Goal: Task Accomplishment & Management: Complete application form

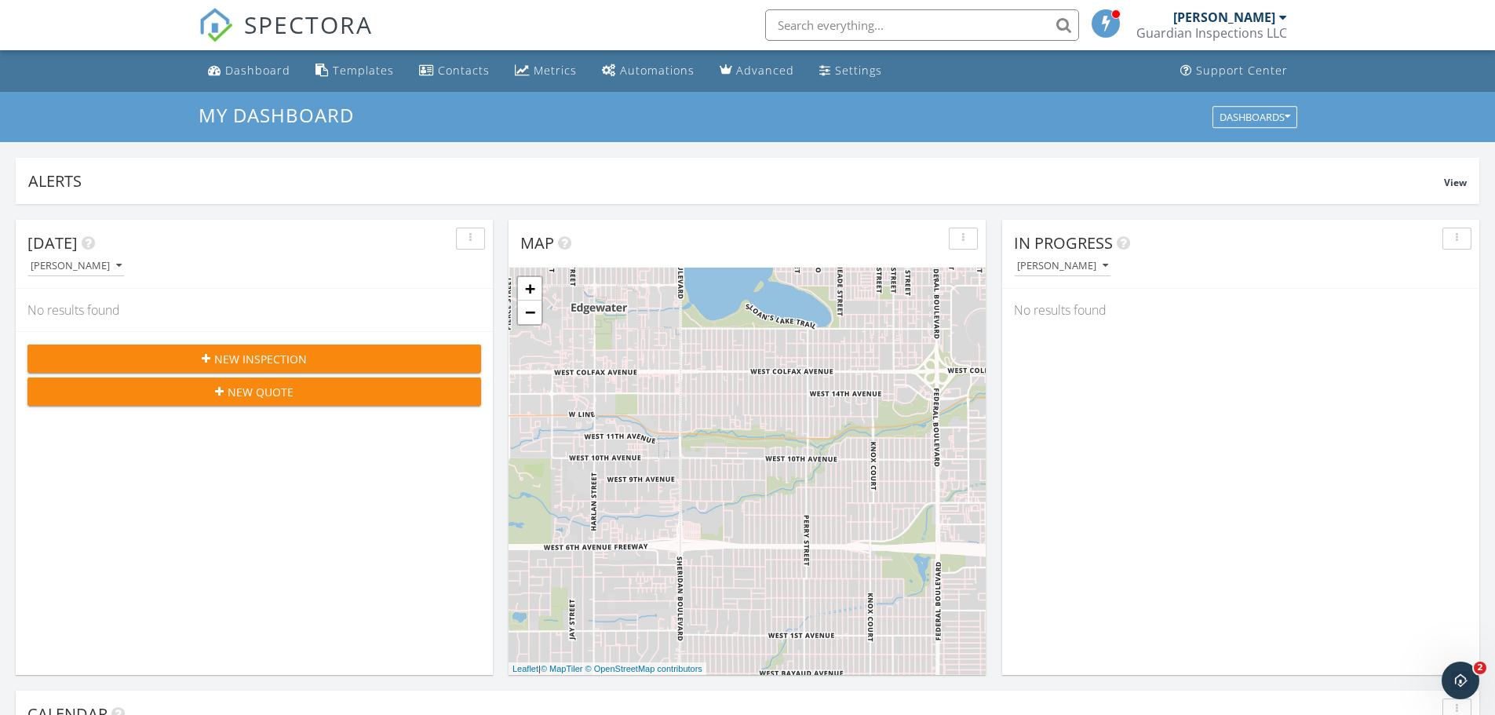
click at [227, 353] on span "New Inspection" at bounding box center [260, 359] width 93 height 16
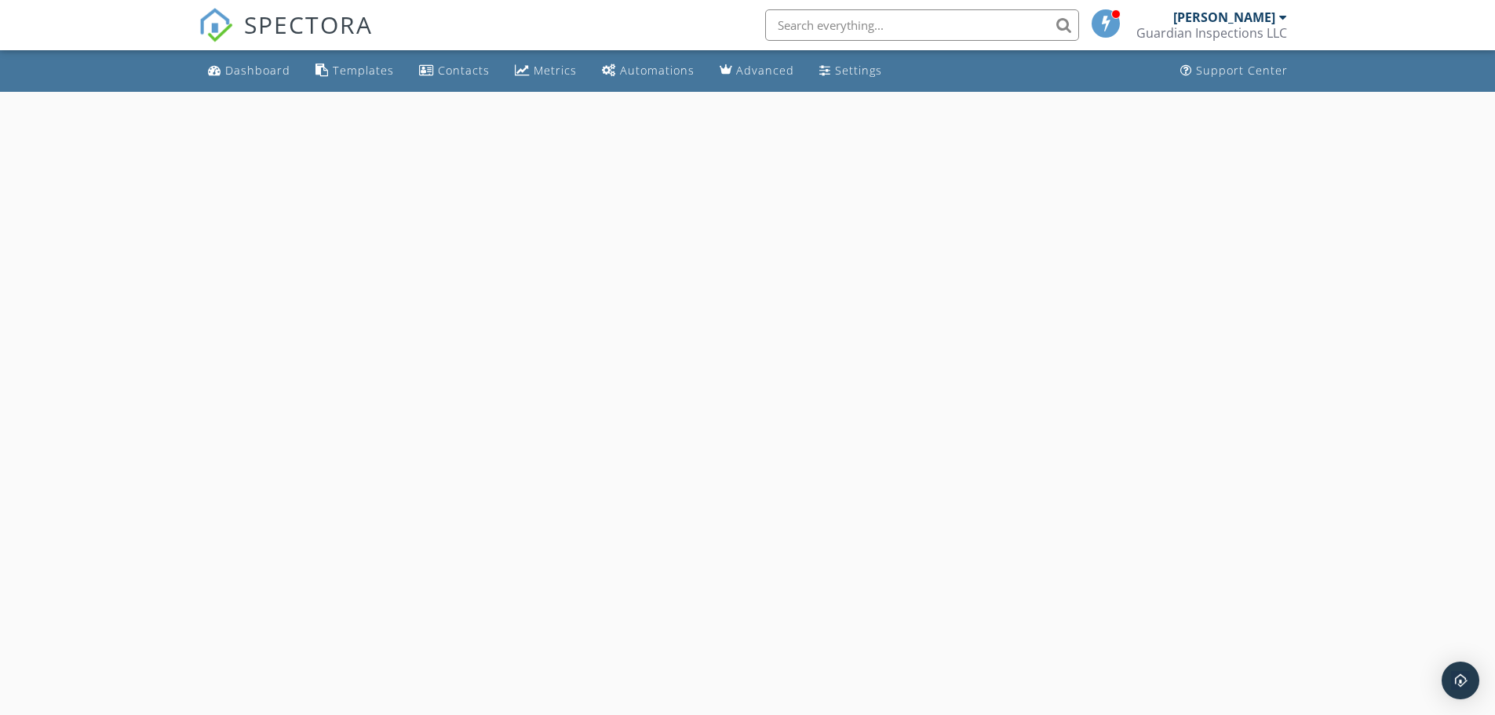
select select "8"
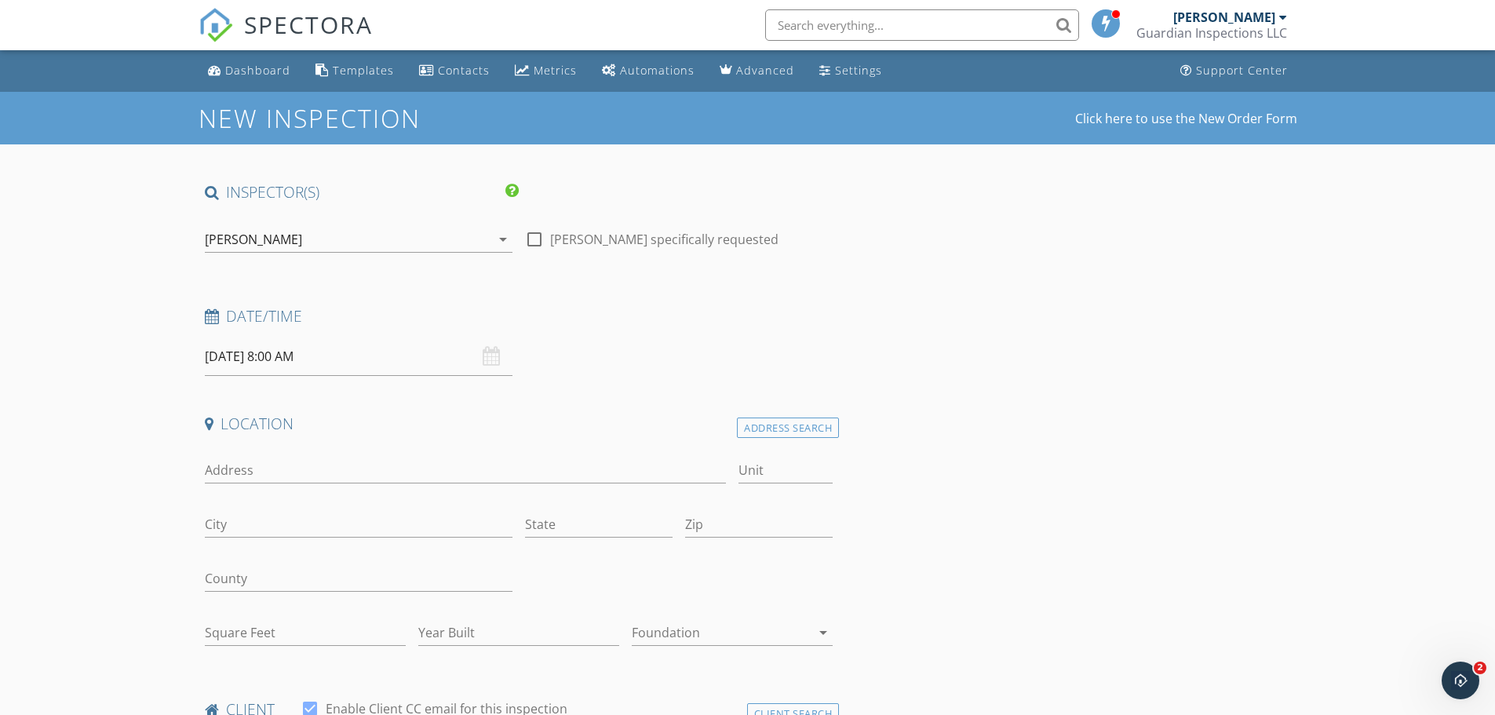
click at [241, 350] on input "09/29/2025 8:00 AM" at bounding box center [359, 356] width 308 height 38
type input "09/30/2025 8:00 AM"
type input "02"
type input "09/30/2025 2:00 PM"
click at [425, 625] on span "AM" at bounding box center [424, 623] width 43 height 31
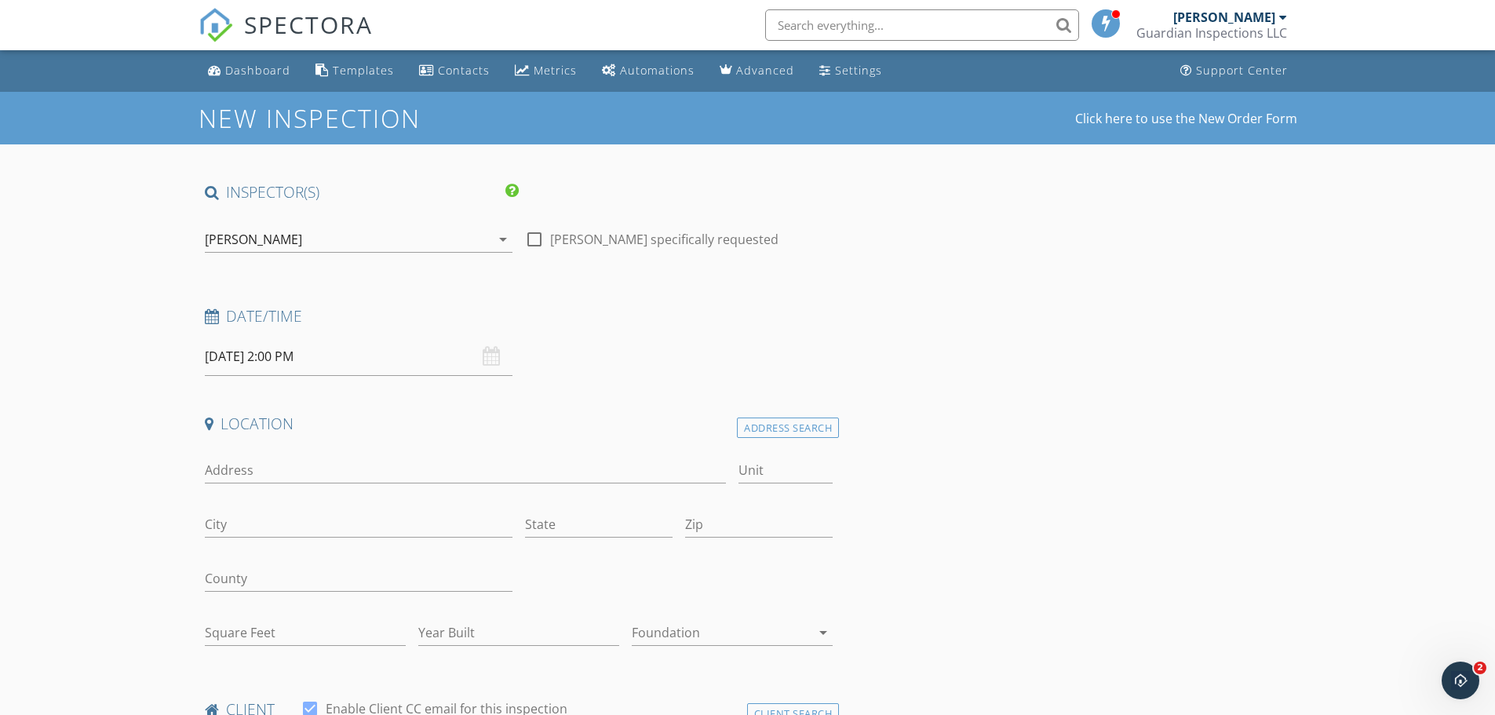
click at [319, 463] on input "Address" at bounding box center [466, 470] width 522 height 26
type input "3645 Lassiter Road"
type input "Marietta"
type input "GA"
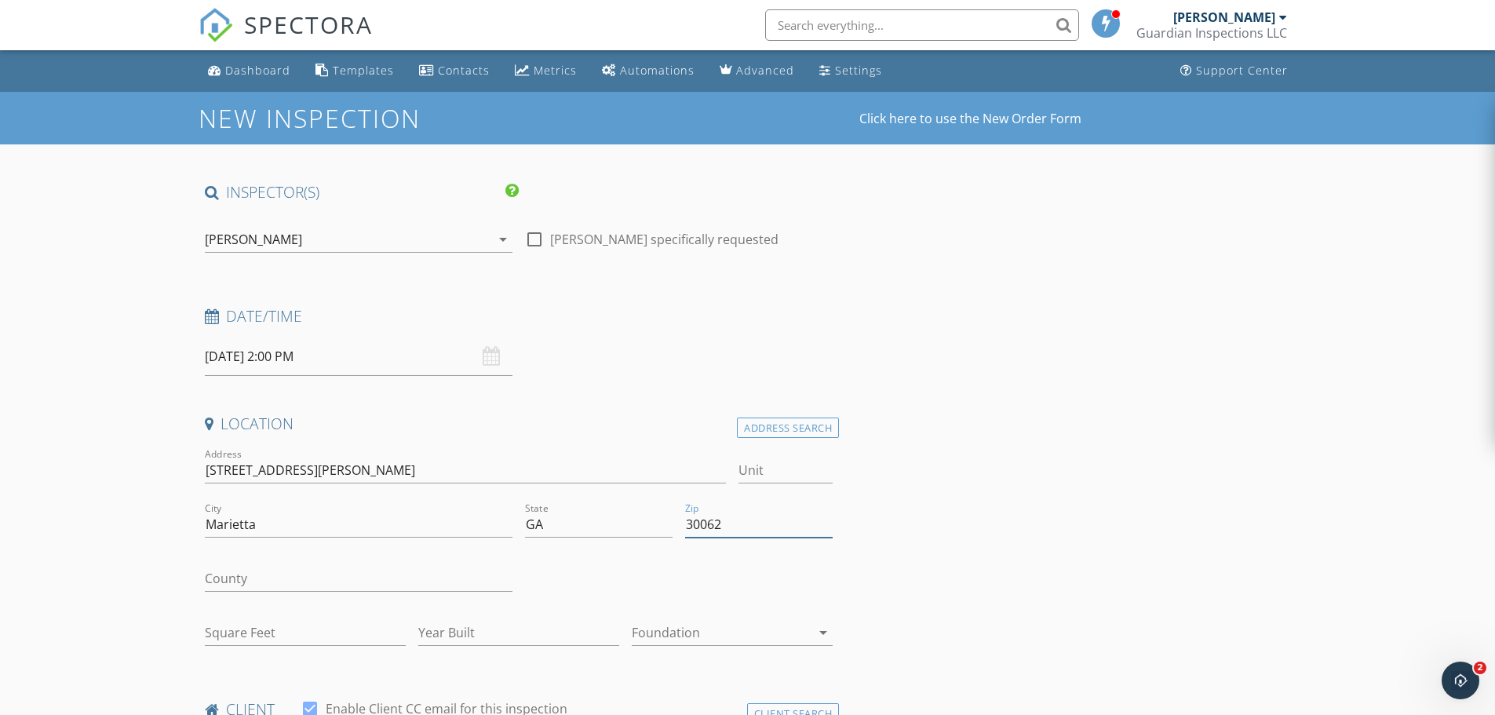
type input "30062"
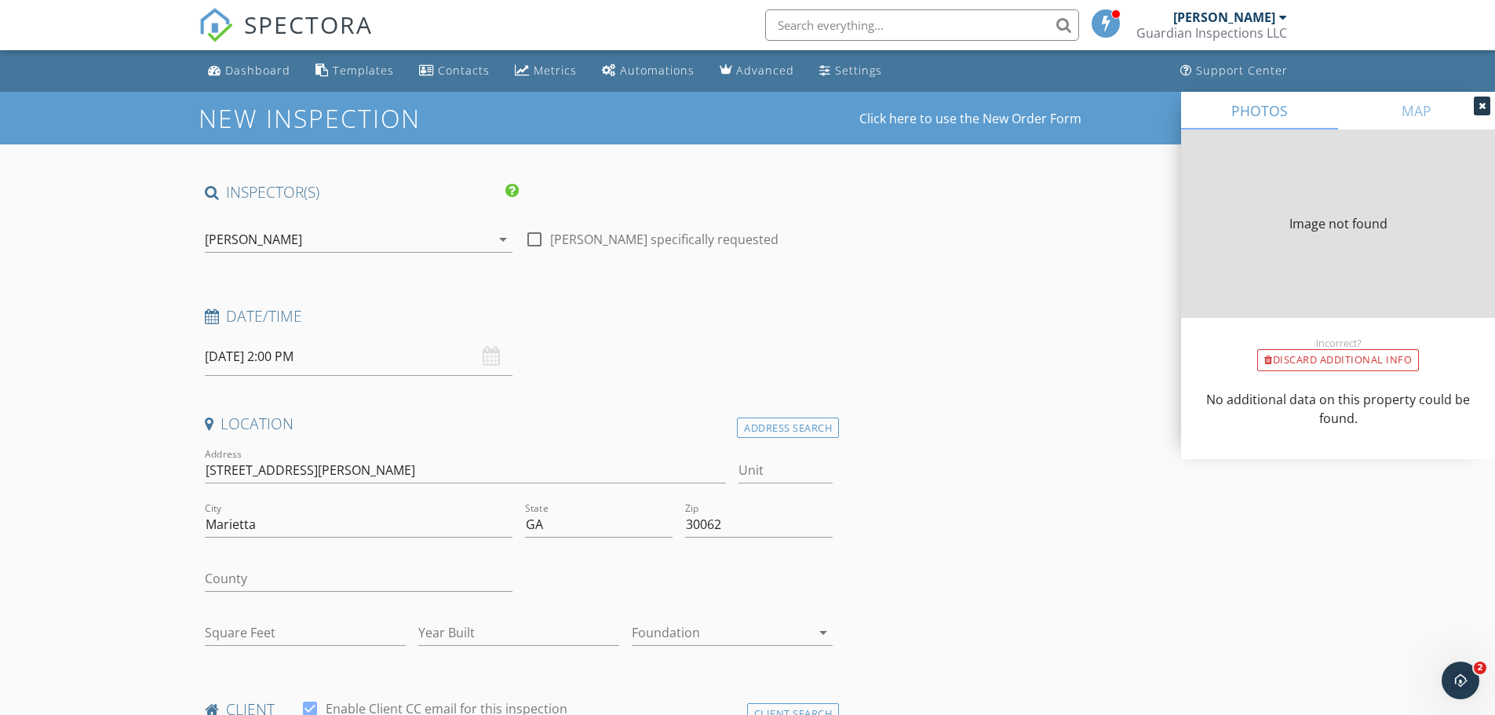
type input "2420"
type input "1980"
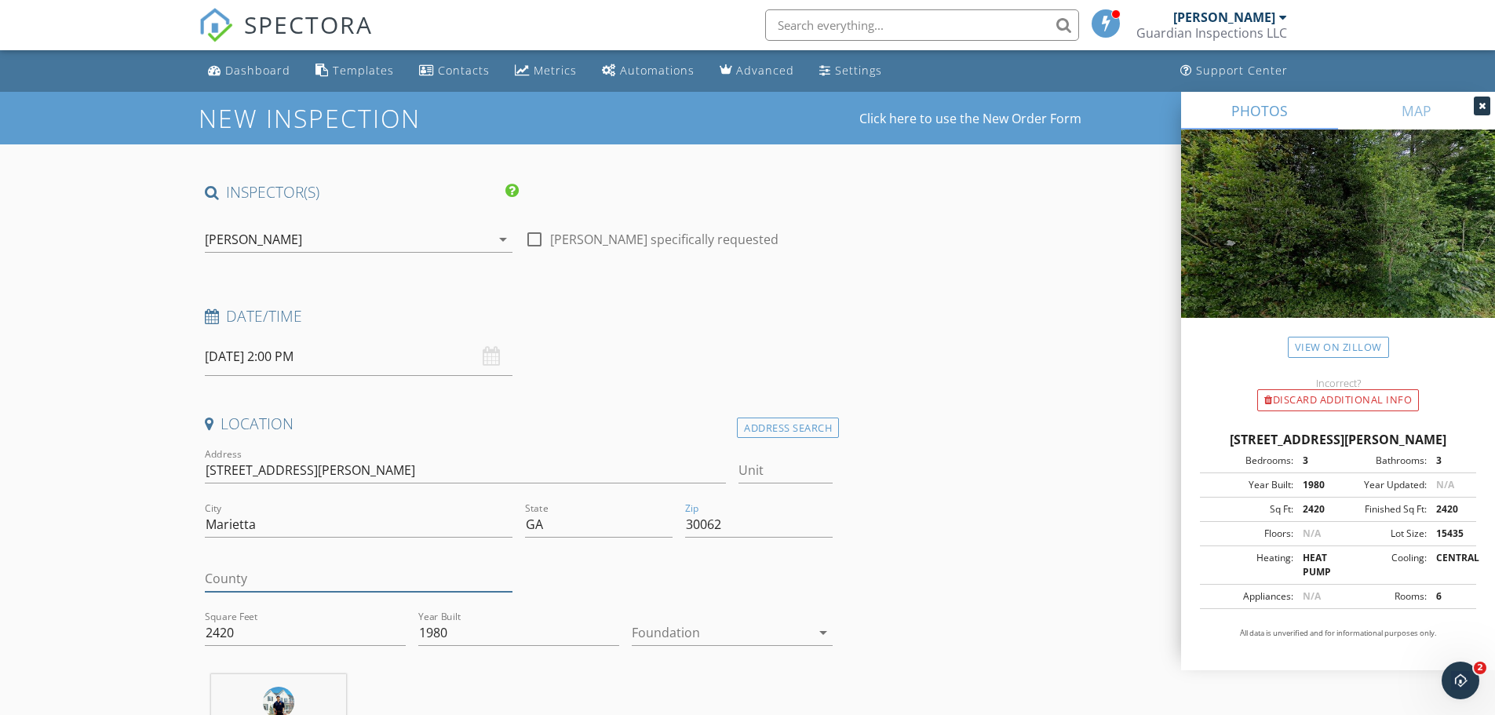
click at [259, 588] on input "County" at bounding box center [359, 579] width 308 height 26
type input "[PERSON_NAME]"
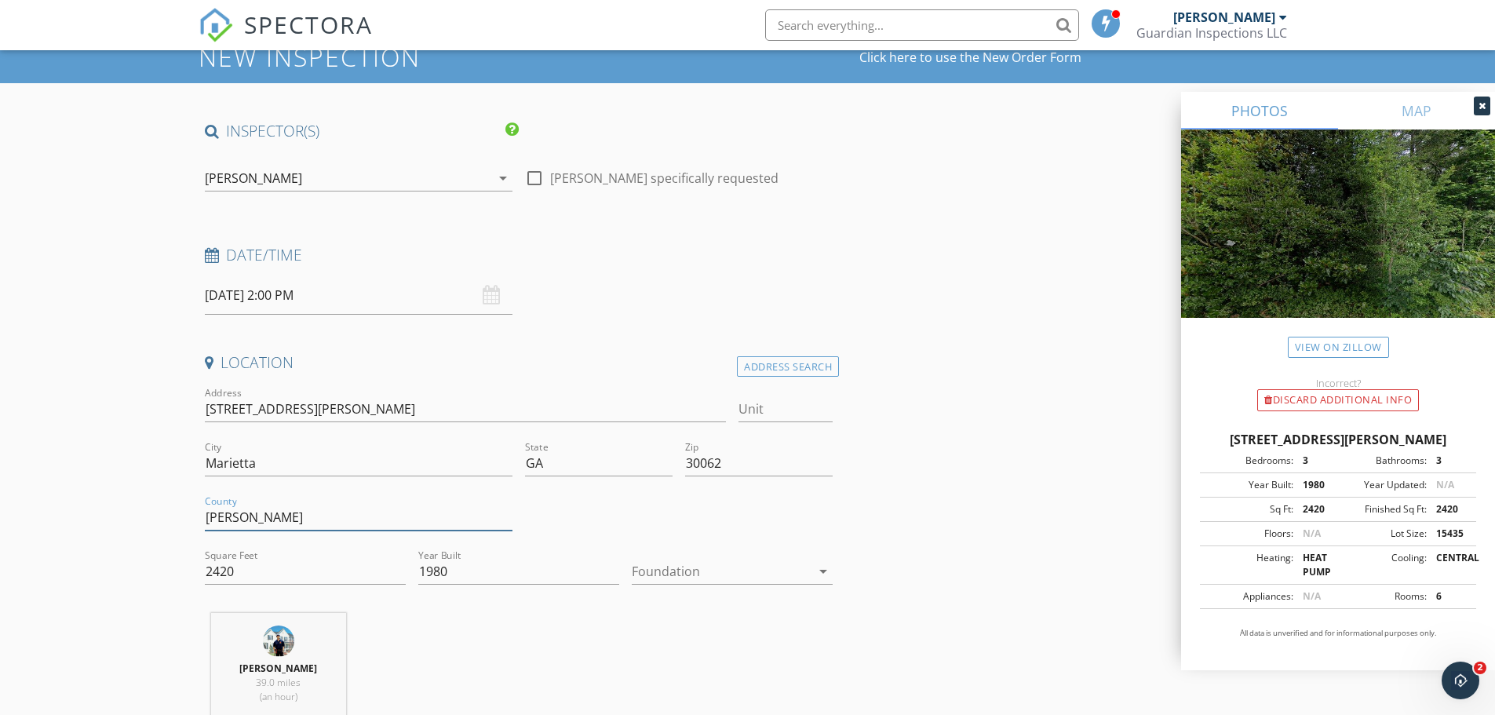
scroll to position [157, 0]
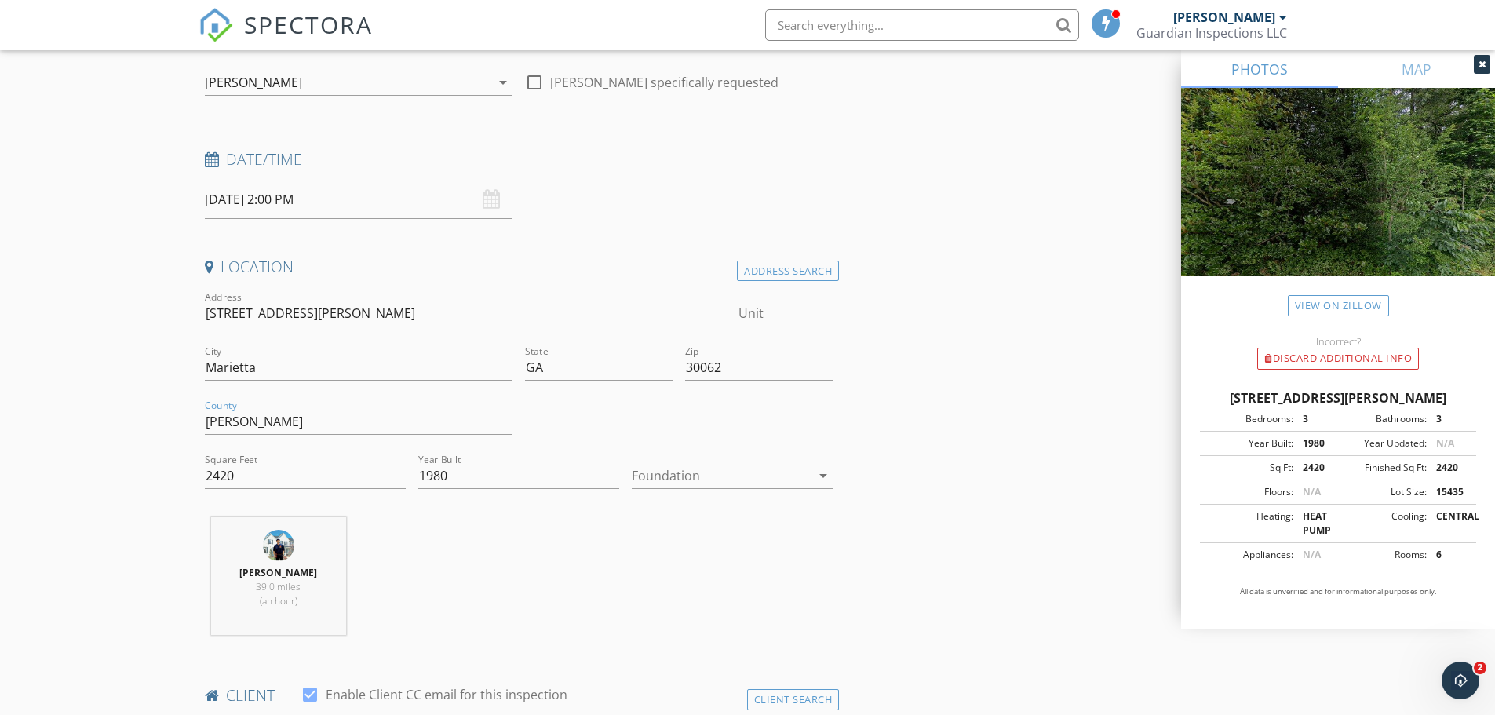
click at [718, 474] on div at bounding box center [721, 475] width 179 height 25
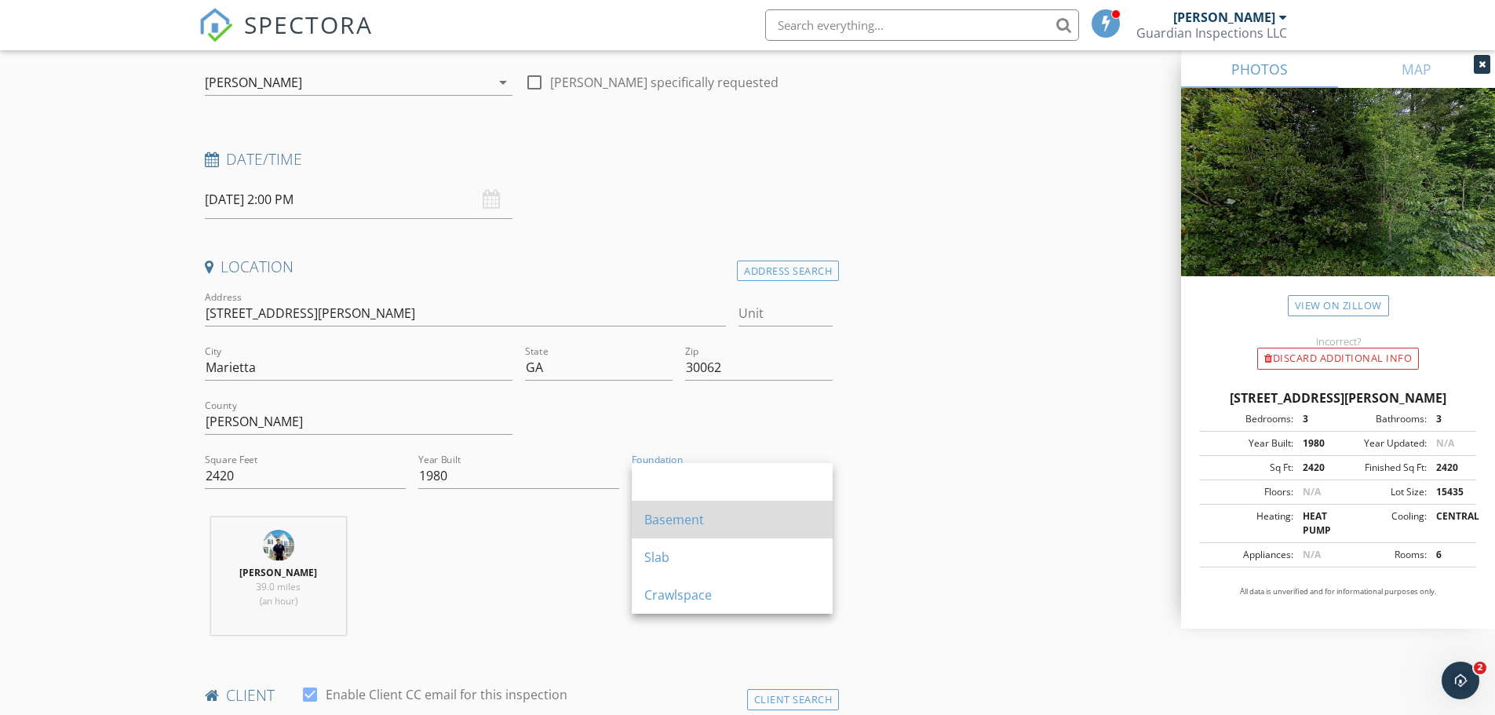
click at [693, 529] on div "Basement" at bounding box center [732, 520] width 176 height 38
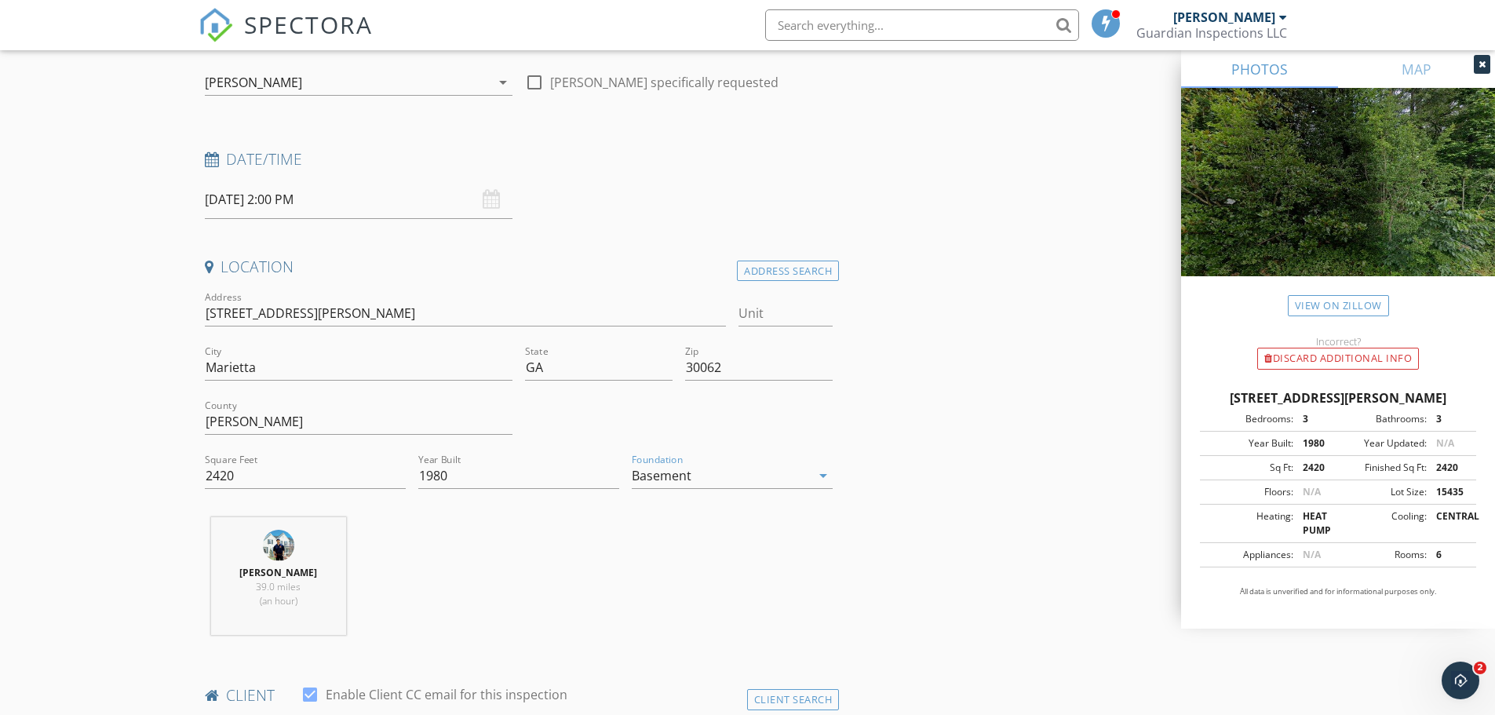
click at [632, 555] on div "Javie Farmer 39.0 miles (an hour)" at bounding box center [519, 582] width 641 height 130
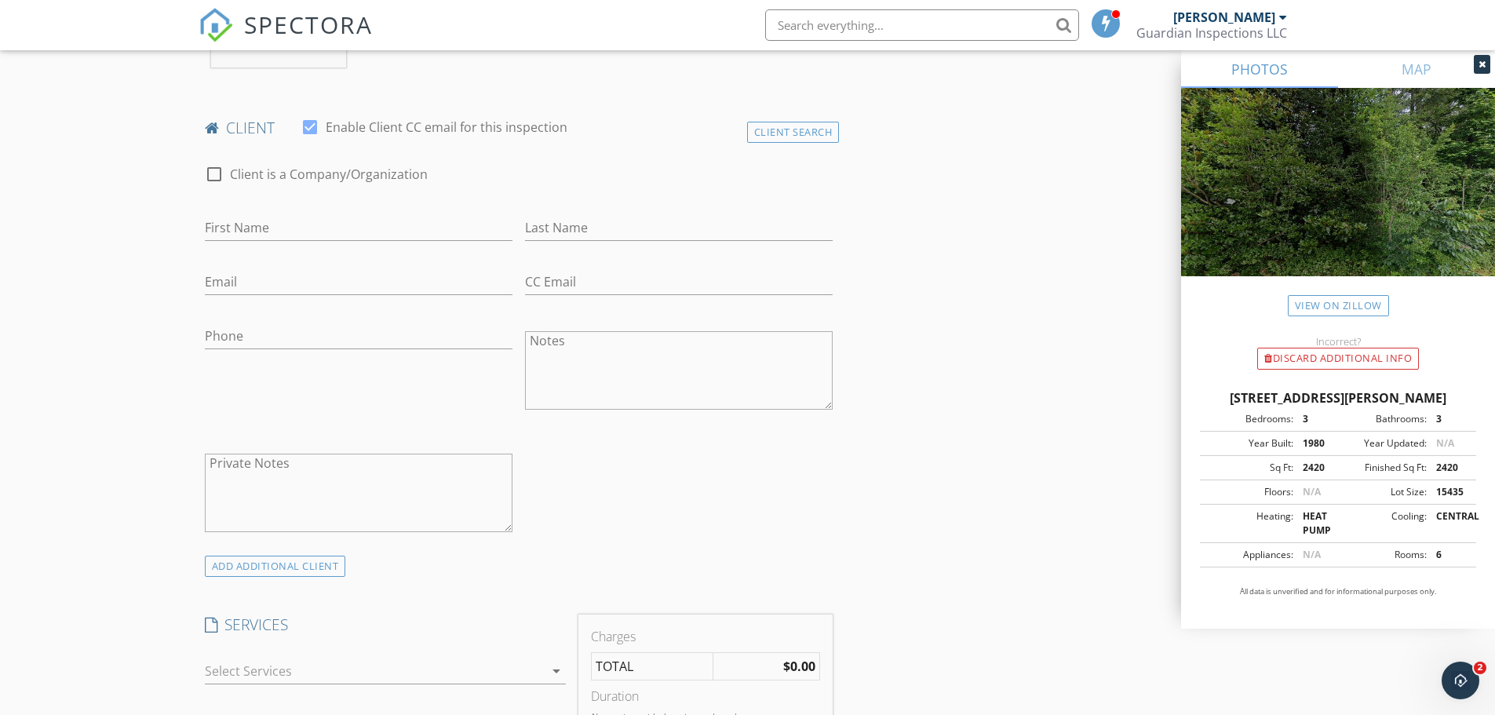
scroll to position [785, 0]
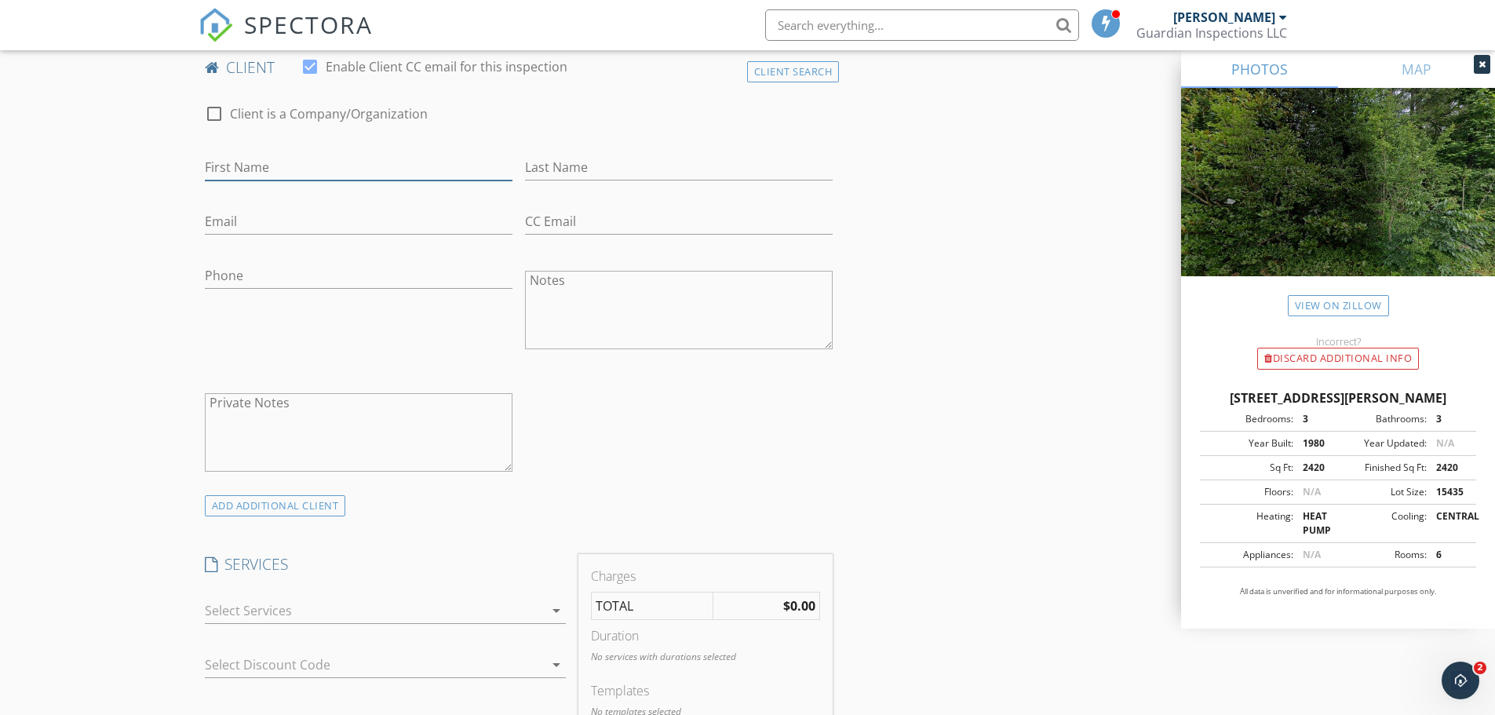
click at [309, 162] on input "First Name" at bounding box center [359, 168] width 308 height 26
type input "[PERSON_NAME]"
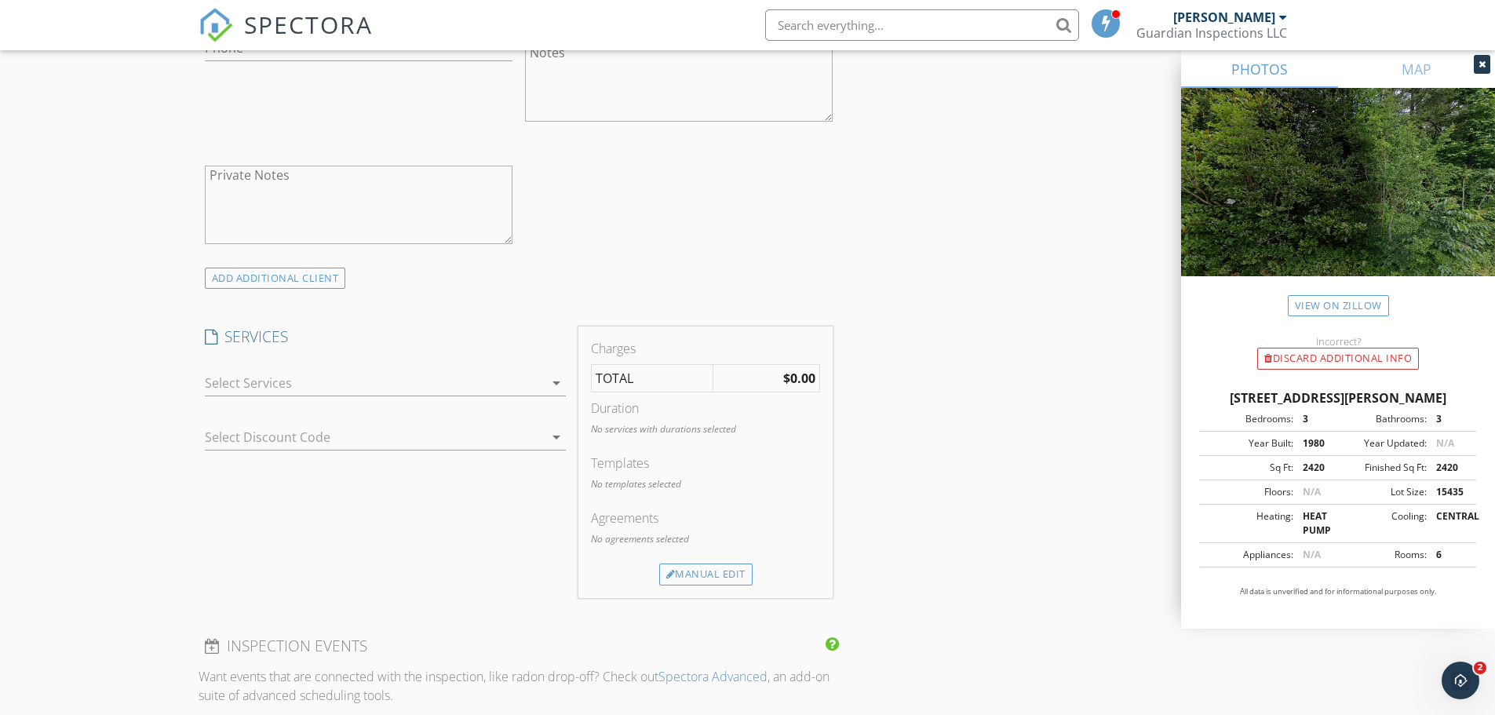
scroll to position [1020, 0]
type input "[EMAIL_ADDRESS][DOMAIN_NAME]"
click at [272, 374] on div at bounding box center [374, 375] width 339 height 25
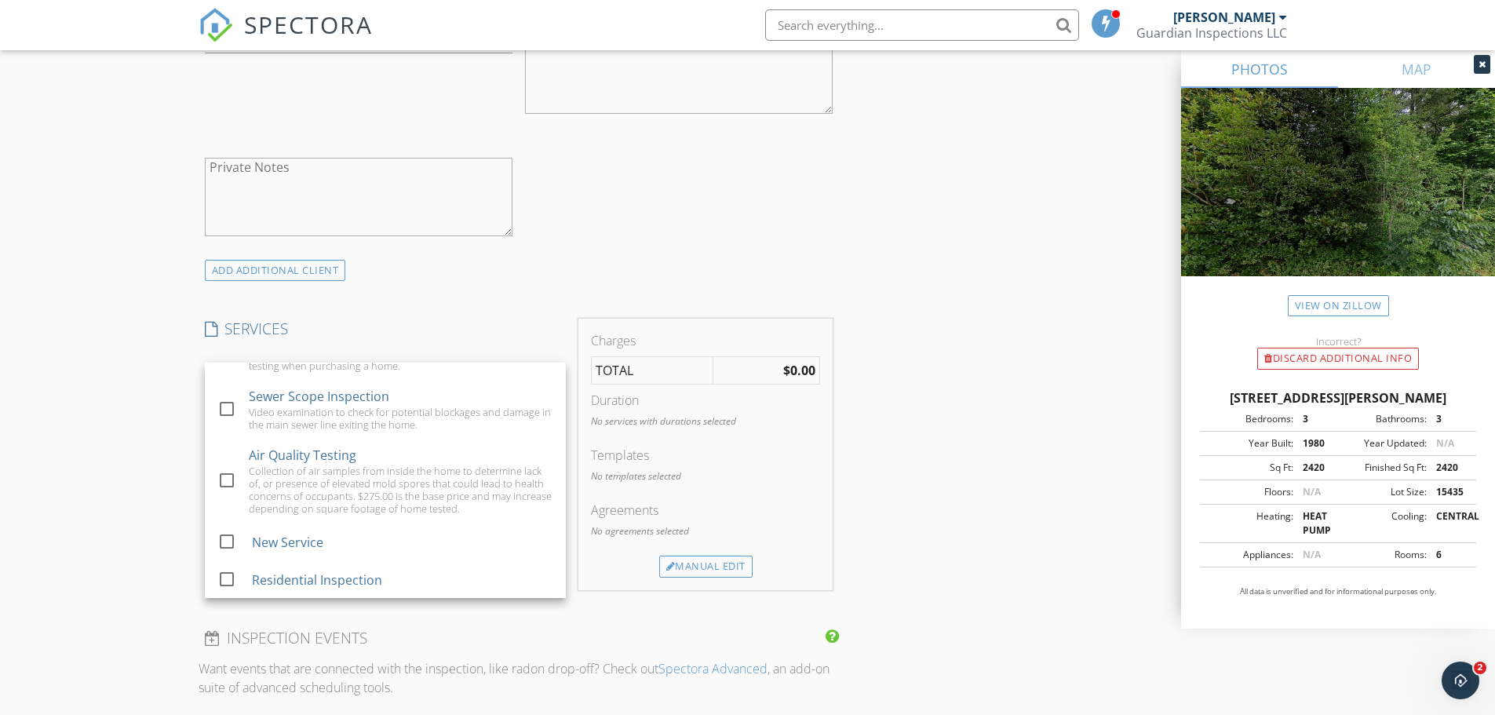
scroll to position [79, 0]
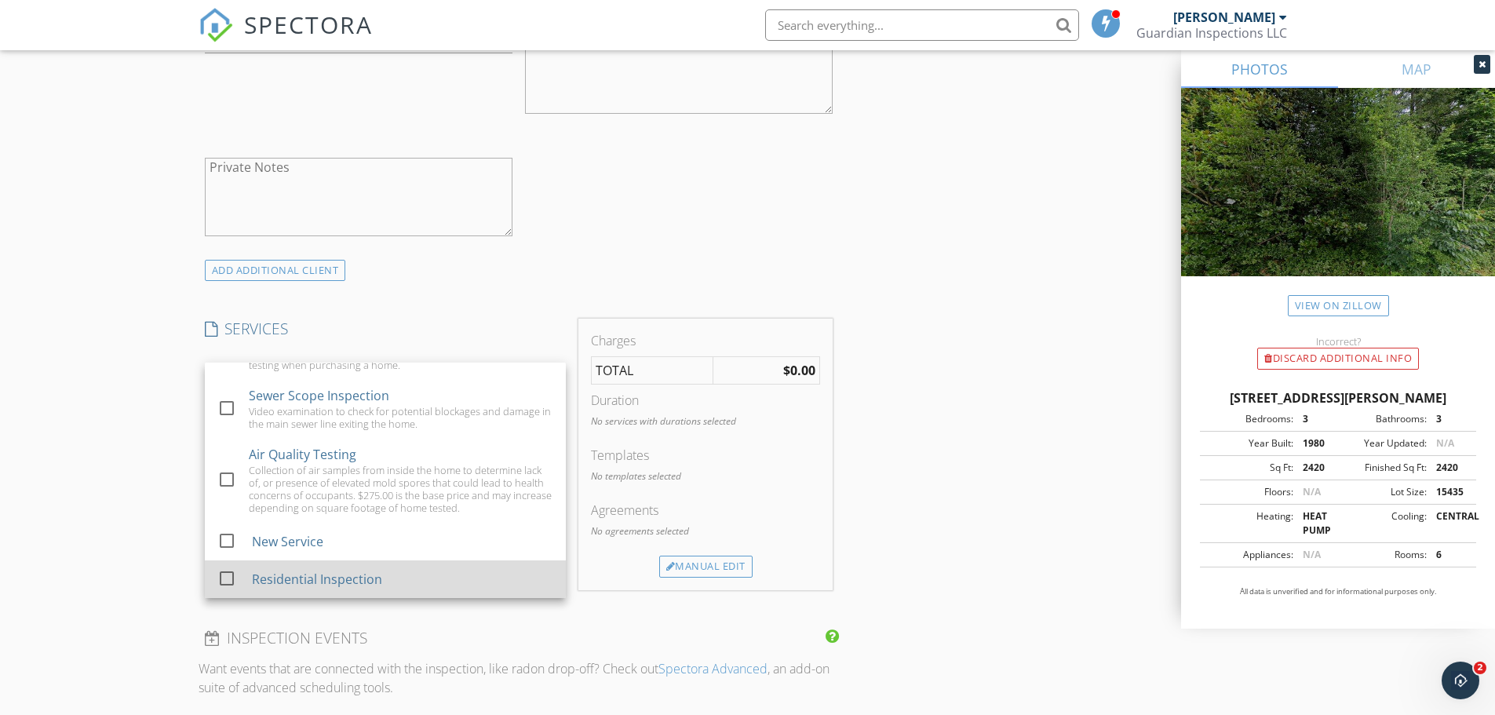
click at [308, 572] on div "Residential Inspection" at bounding box center [316, 579] width 130 height 19
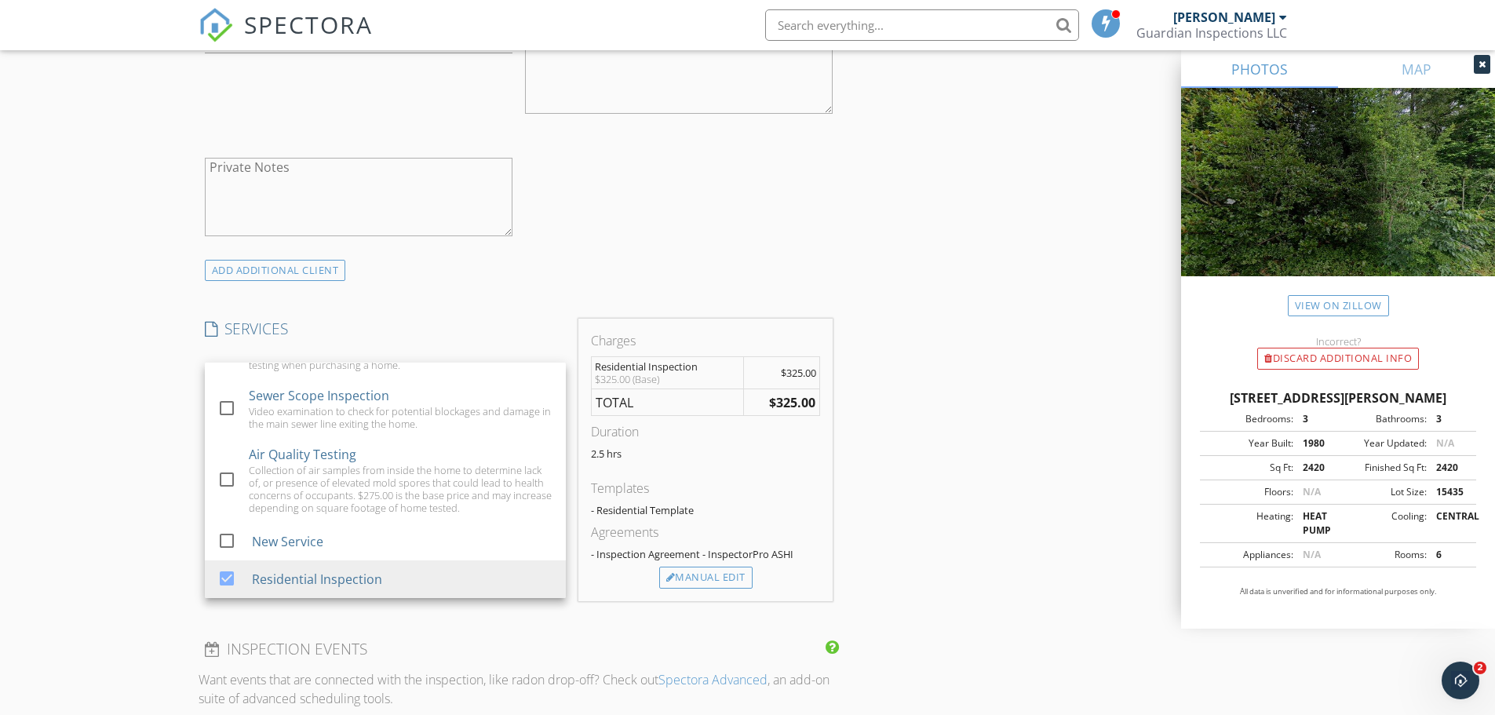
click at [131, 500] on div "New Inspection Click here to use the New Order Form INSPECTOR(S) check_box Javi…" at bounding box center [747, 428] width 1495 height 2712
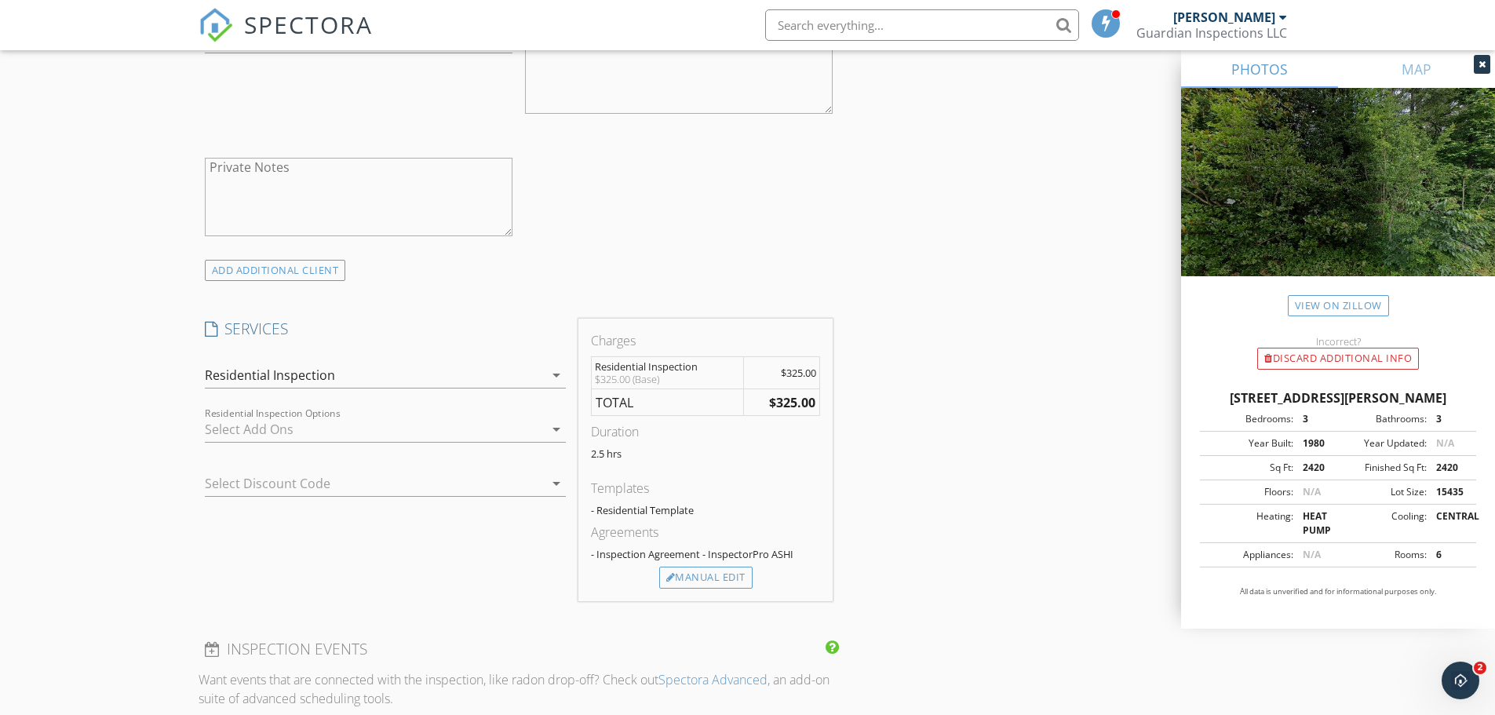
click at [258, 432] on div at bounding box center [374, 429] width 339 height 25
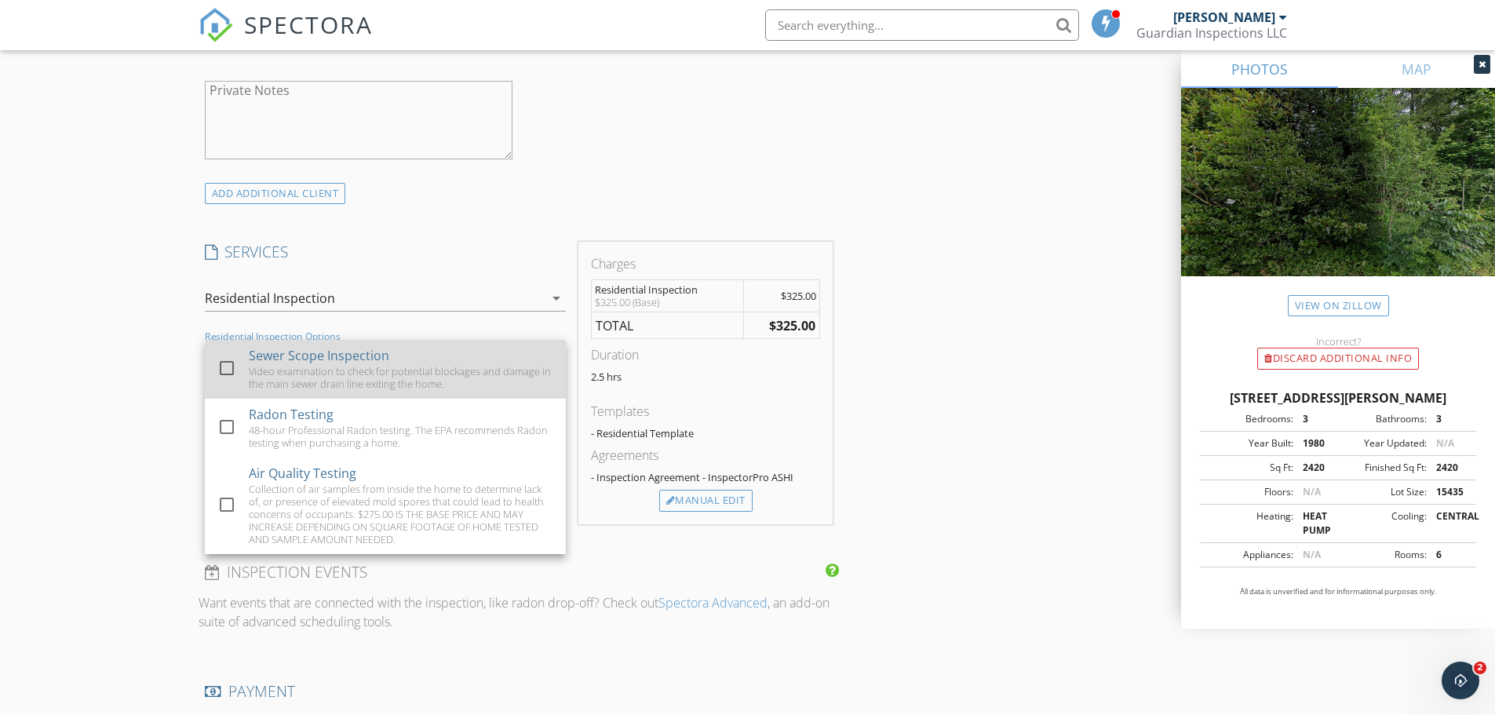
scroll to position [1256, 0]
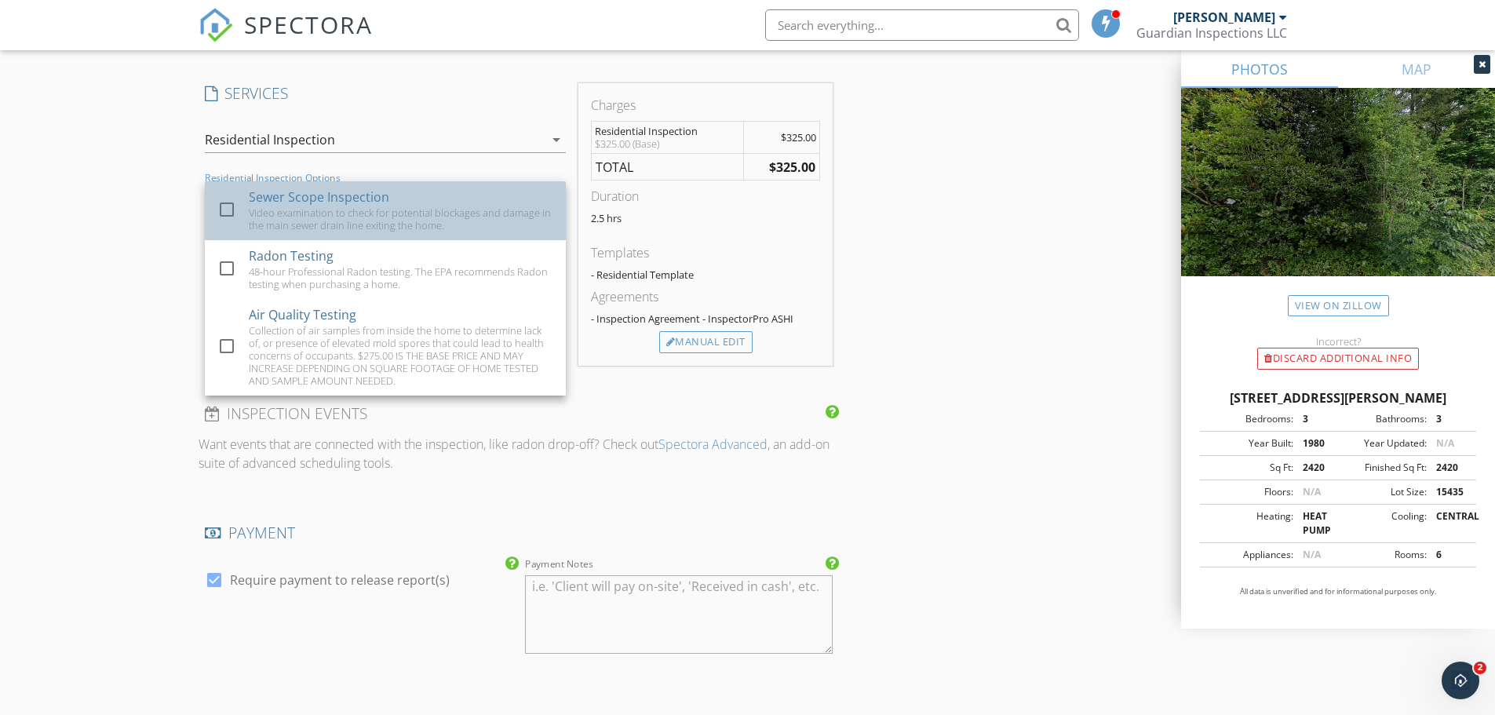
click at [275, 206] on div "Video examination to check for potential blockages and damage in the main sewer…" at bounding box center [401, 218] width 304 height 25
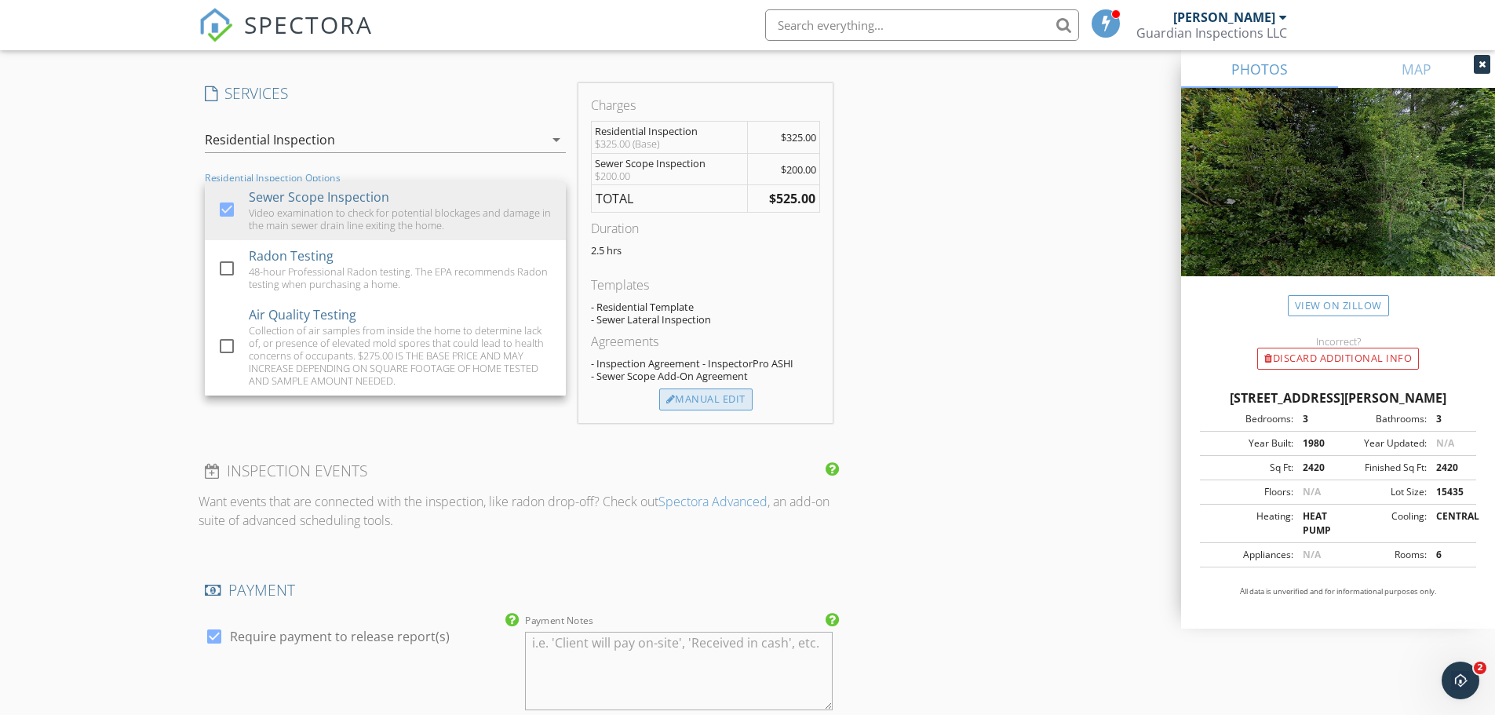
click at [723, 406] on div "Manual Edit" at bounding box center [705, 399] width 93 height 22
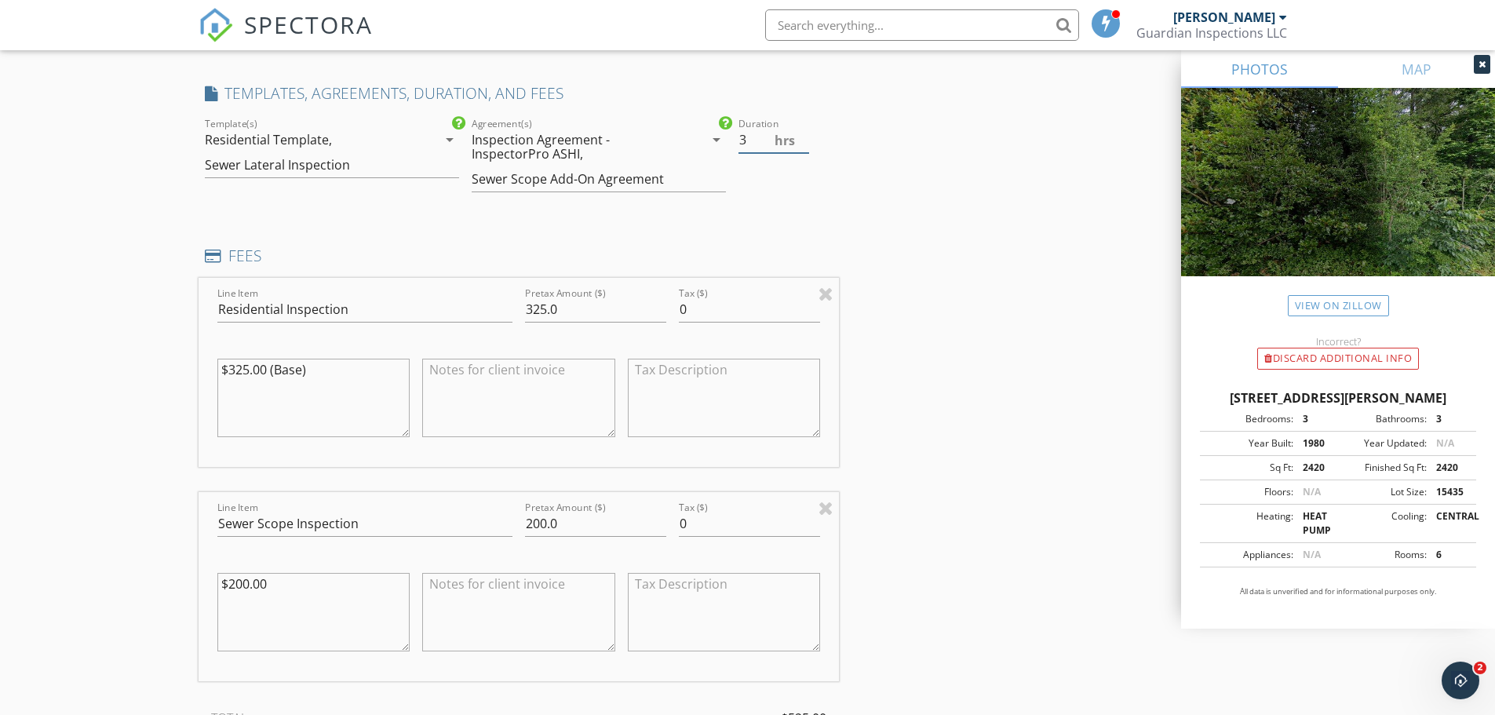
type input "3"
click at [806, 136] on input "3" at bounding box center [773, 140] width 71 height 26
drag, startPoint x: 537, startPoint y: 304, endPoint x: 501, endPoint y: 308, distance: 36.2
click at [501, 308] on div "Line Item Residential Inspection Pretax Amount ($) 325.0 Tax ($) 0 $325.00 (Bas…" at bounding box center [519, 372] width 641 height 189
type input "475"
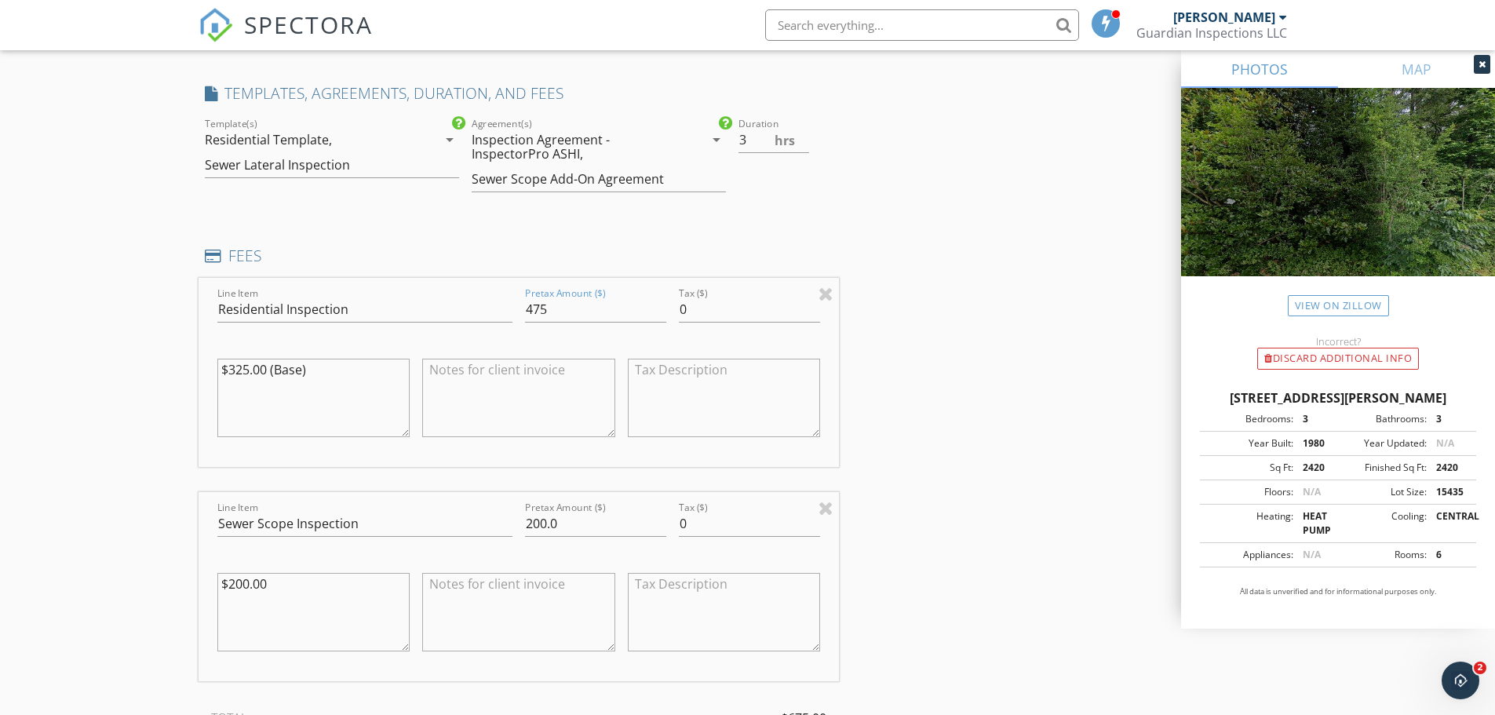
click at [981, 309] on div "INSPECTOR(S) check_box Javie Farmer PRIMARY Javie Farmer arrow_drop_down check_…" at bounding box center [748, 426] width 1099 height 2998
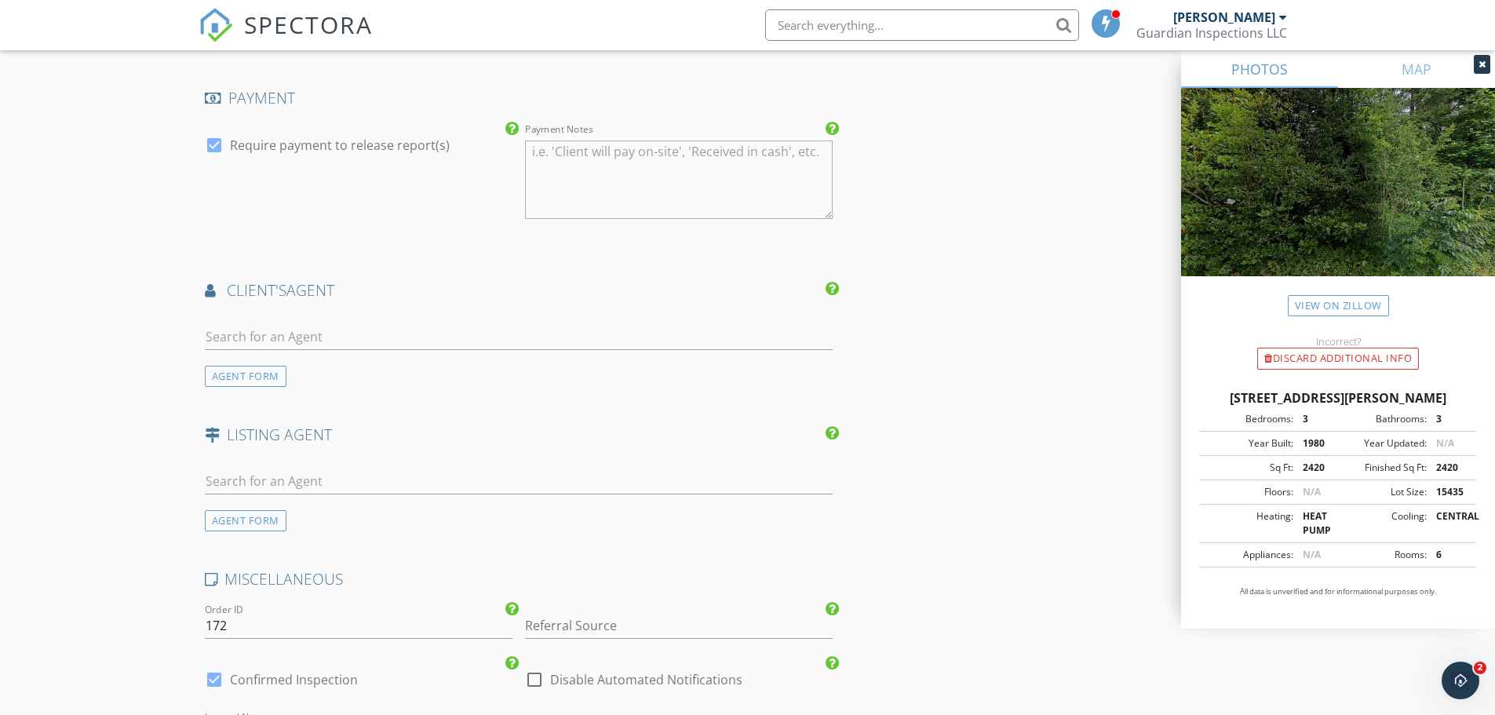
scroll to position [2197, 0]
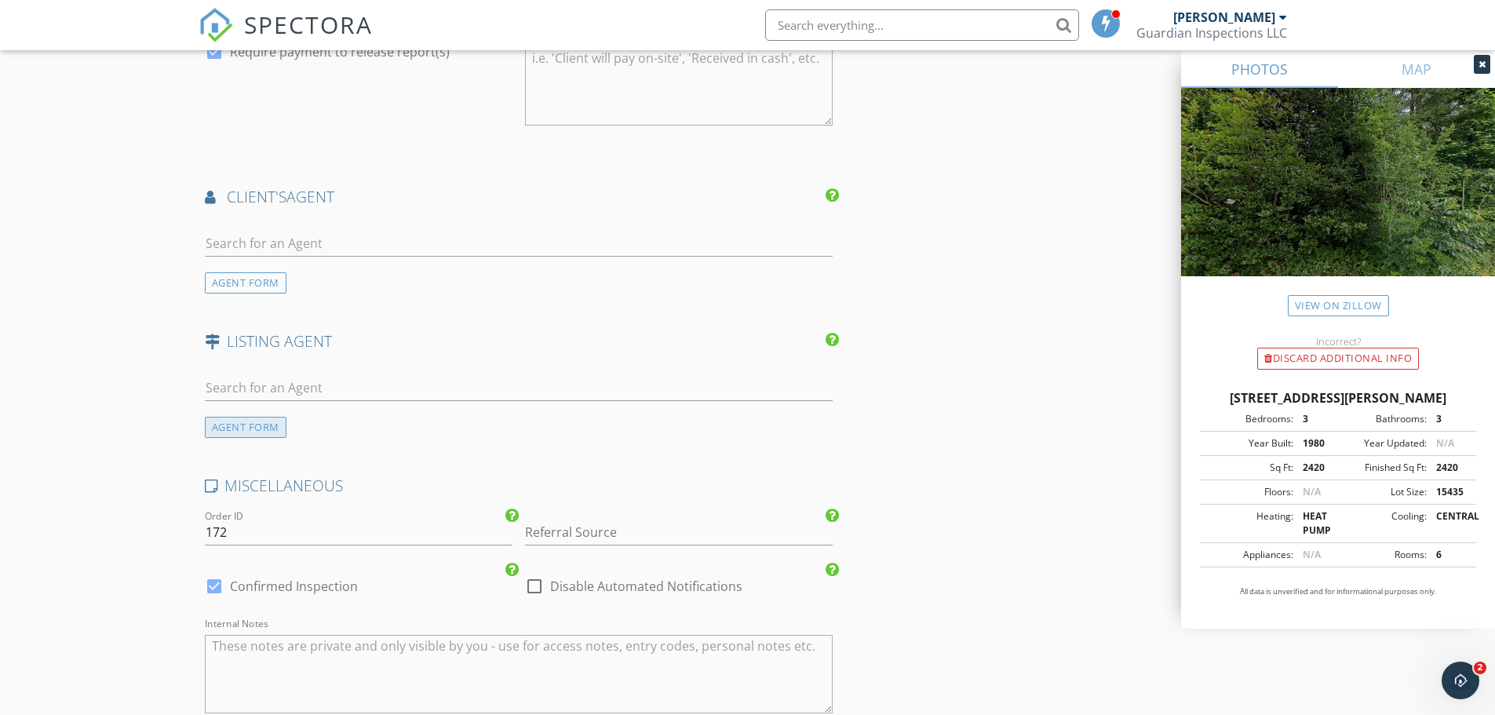
click at [248, 427] on div "AGENT FORM" at bounding box center [246, 427] width 82 height 21
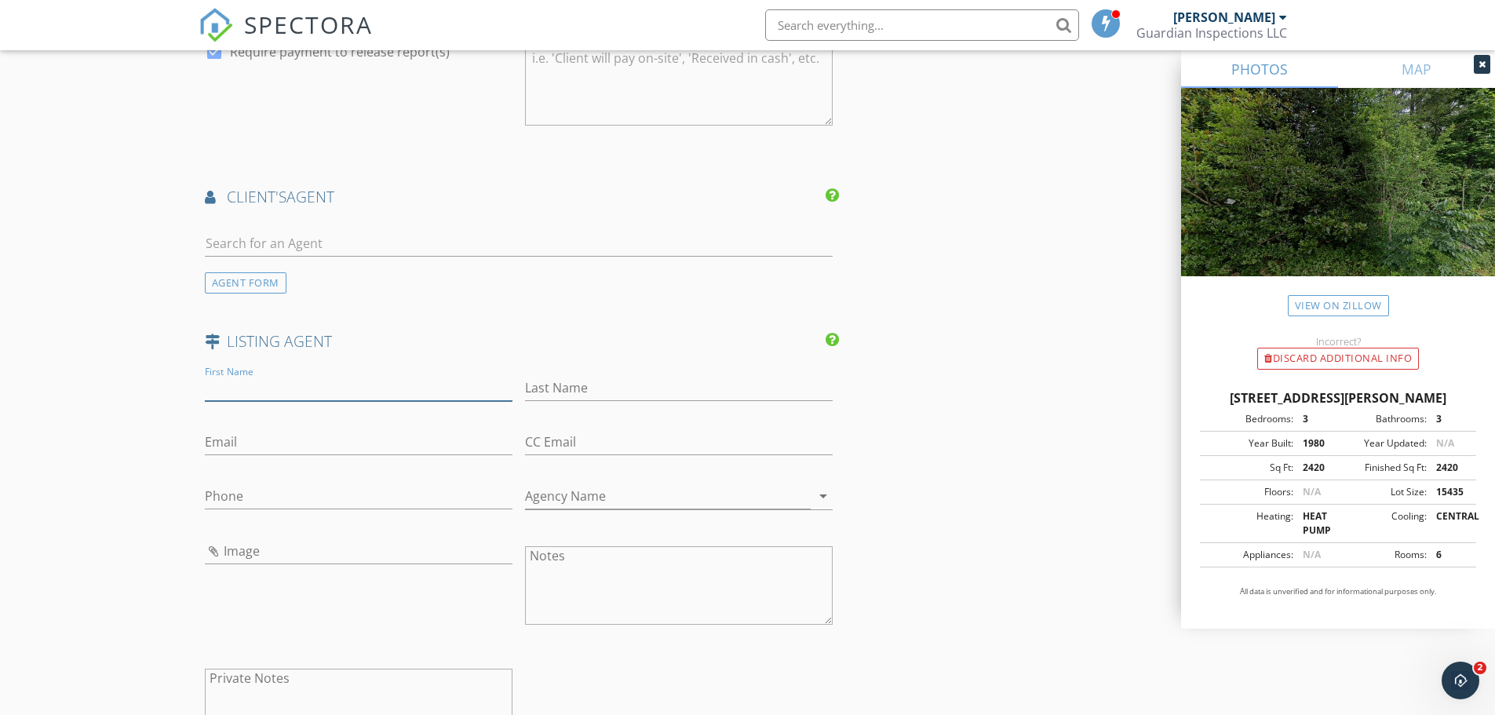
click at [257, 378] on input "First Name" at bounding box center [359, 388] width 308 height 26
paste input "[PERSON_NAME]"
drag, startPoint x: 253, startPoint y: 386, endPoint x: 235, endPoint y: 389, distance: 17.5
click at [235, 389] on input "[PERSON_NAME]" at bounding box center [359, 388] width 308 height 26
type input "Bejai"
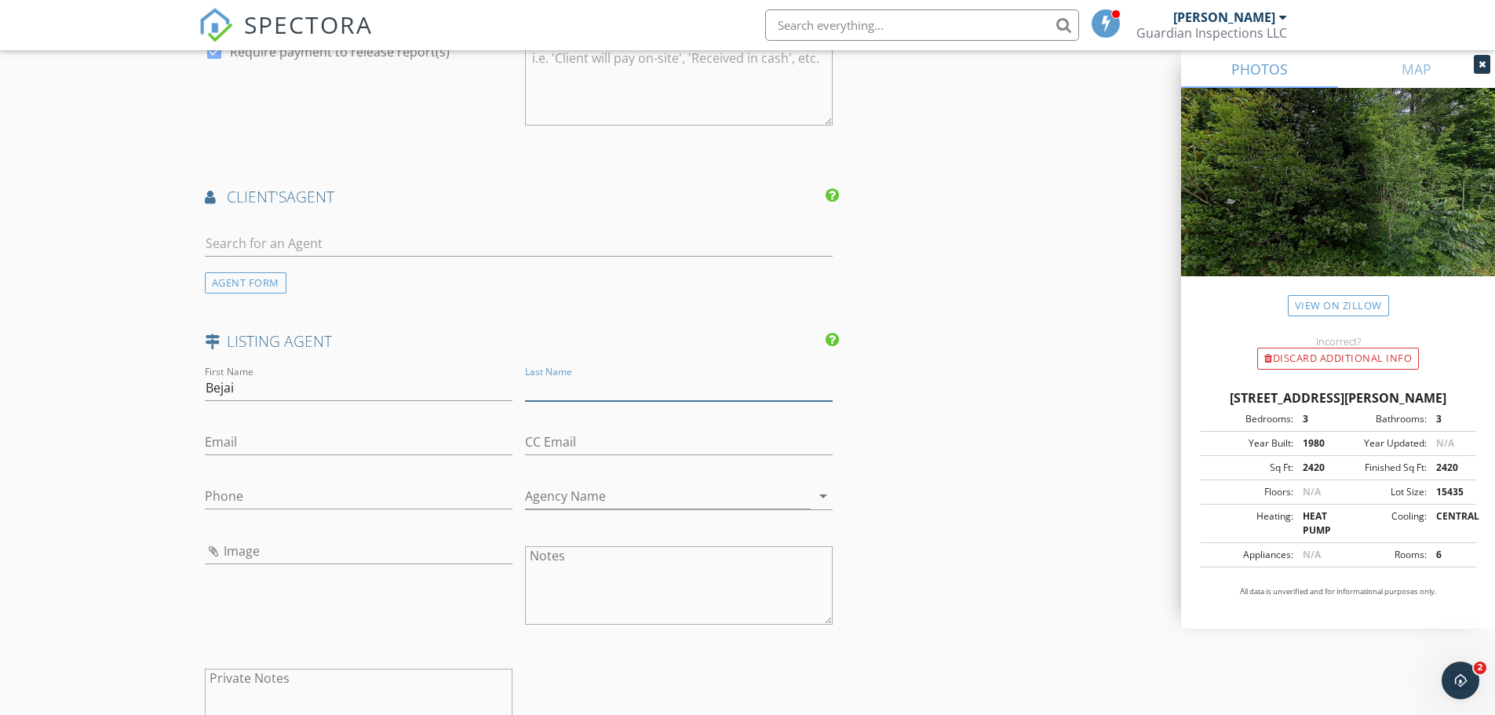
click at [554, 388] on input "Last Name" at bounding box center [679, 388] width 308 height 26
paste input "Johnson"
type input "Johnson"
click at [259, 441] on input "Email" at bounding box center [359, 442] width 308 height 26
paste input "BejaiJohn@aol.com"
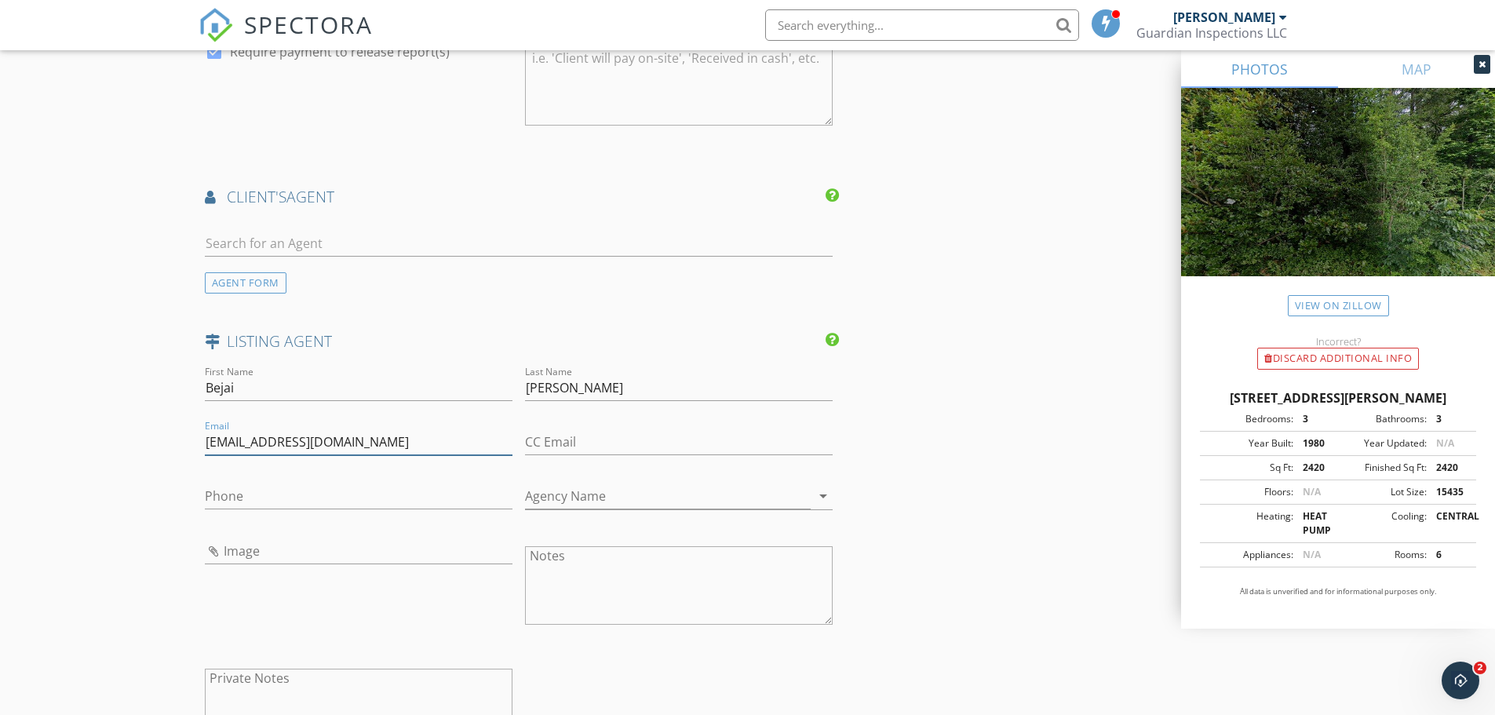
type input "BejaiJohn@aol.com"
click at [613, 501] on input "Agency Name" at bounding box center [668, 496] width 286 height 26
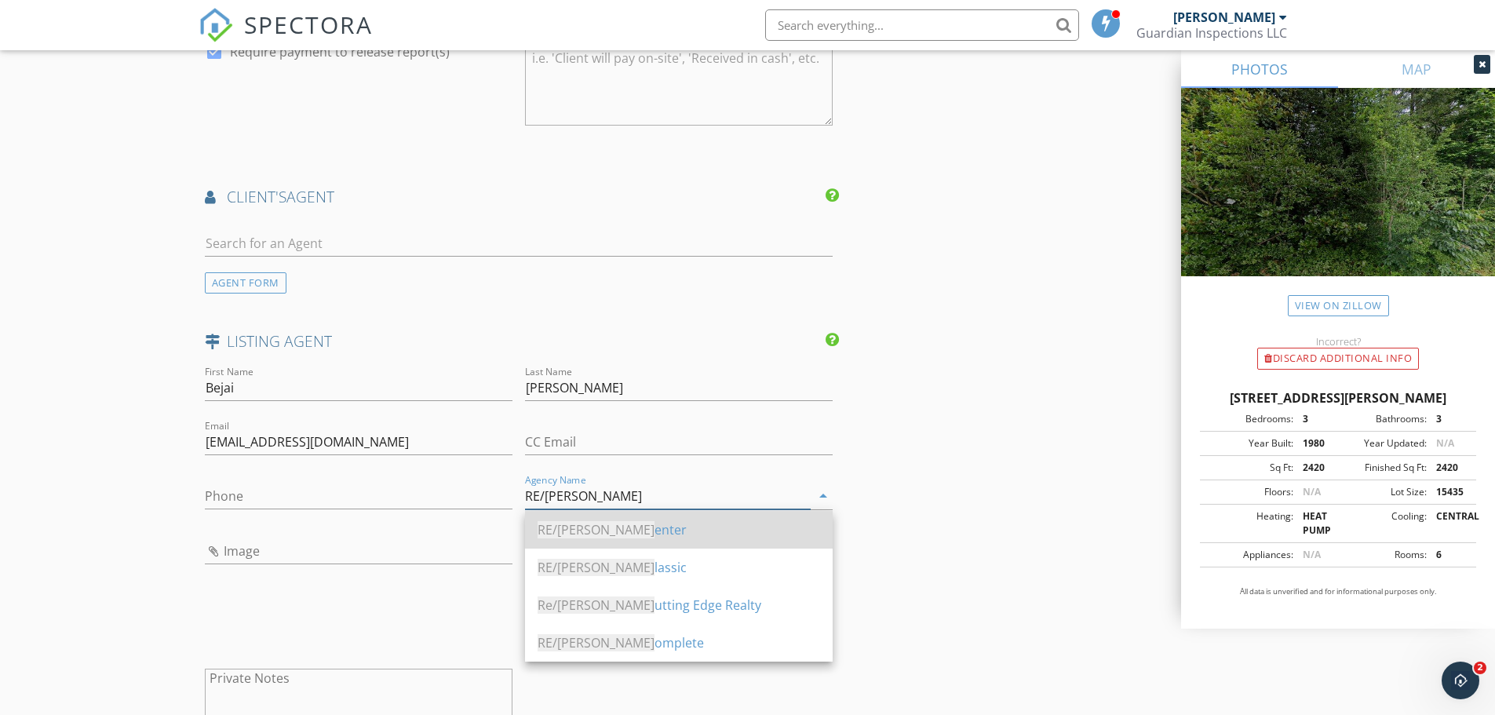
click at [607, 527] on div "RE/MAX C enter" at bounding box center [679, 529] width 282 height 19
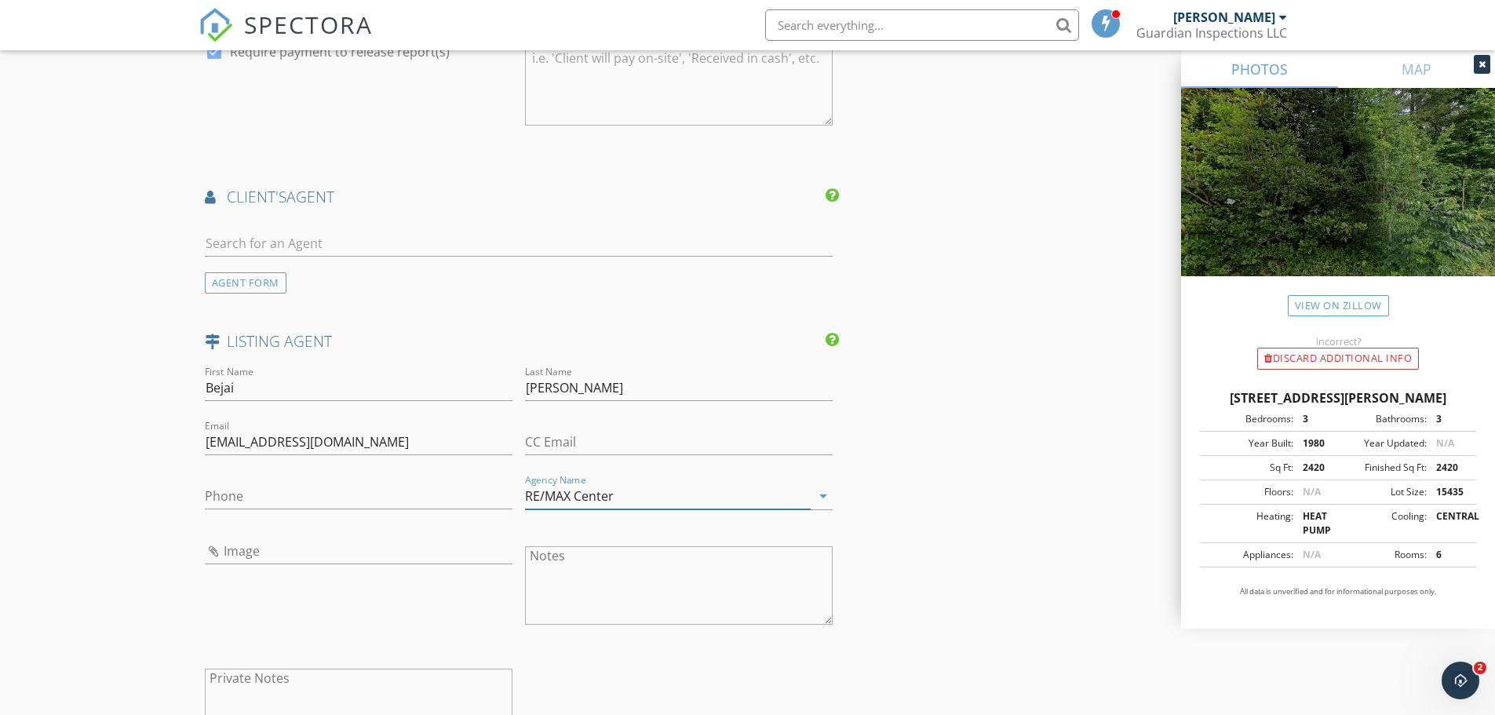
type input "RE/MAX Center"
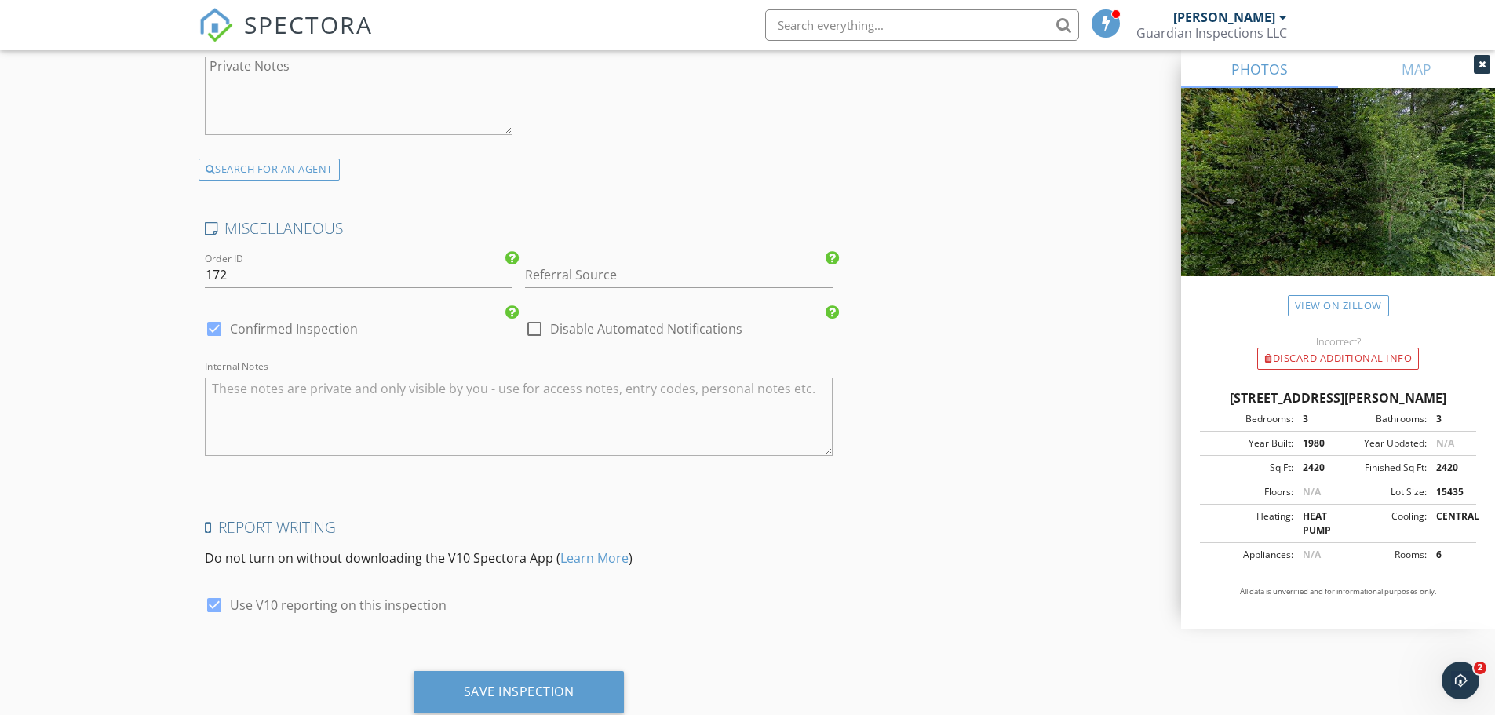
scroll to position [2857, 0]
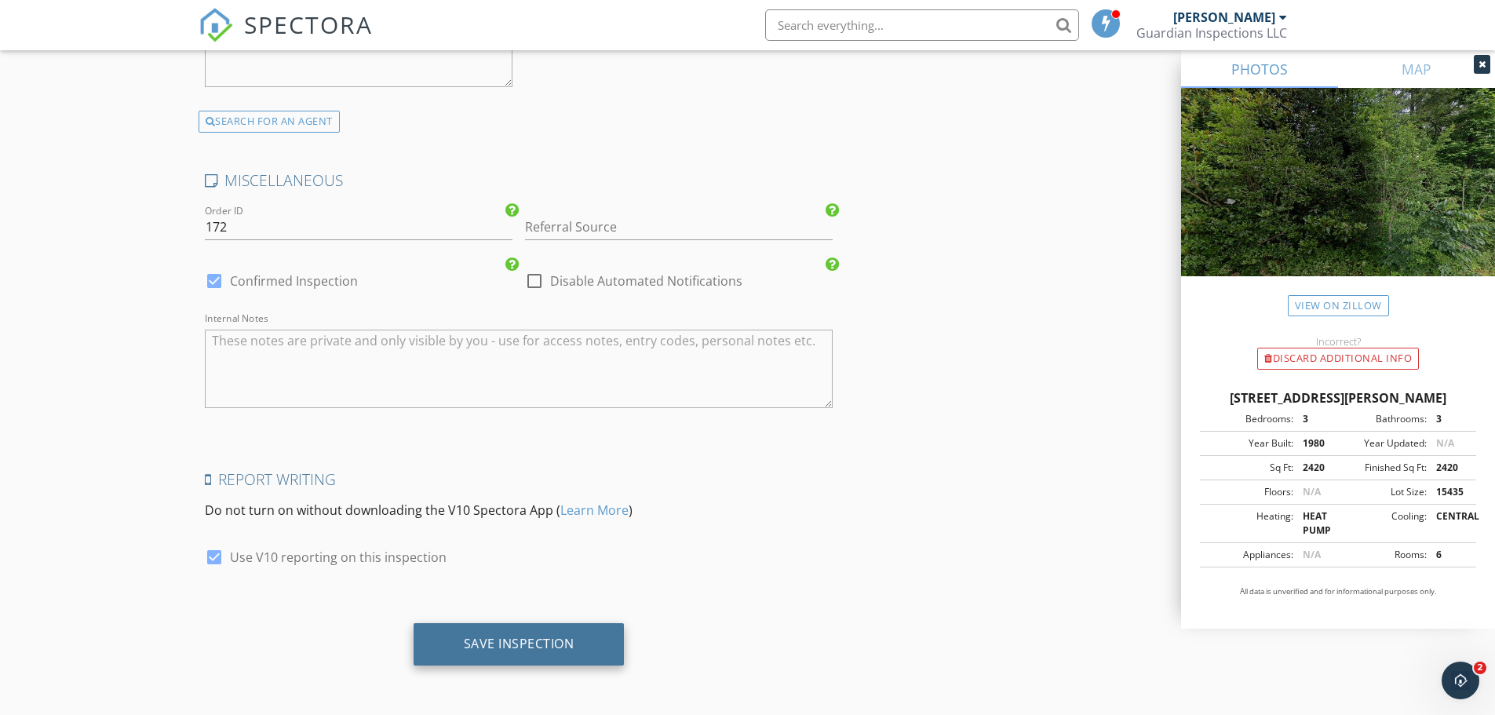
drag, startPoint x: 579, startPoint y: 642, endPoint x: 665, endPoint y: 603, distance: 94.8
click at [579, 643] on div "Save Inspection" at bounding box center [519, 644] width 211 height 42
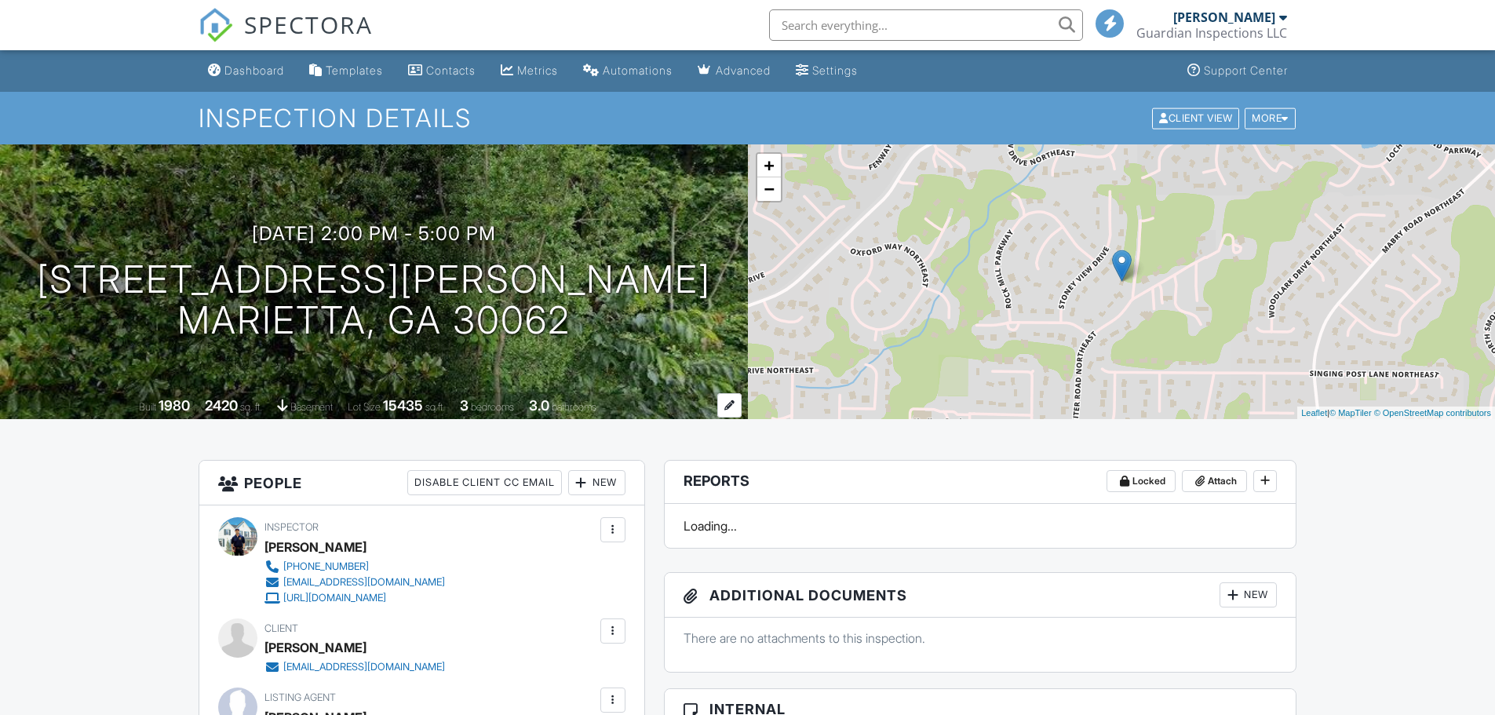
click at [730, 405] on div at bounding box center [729, 405] width 24 height 24
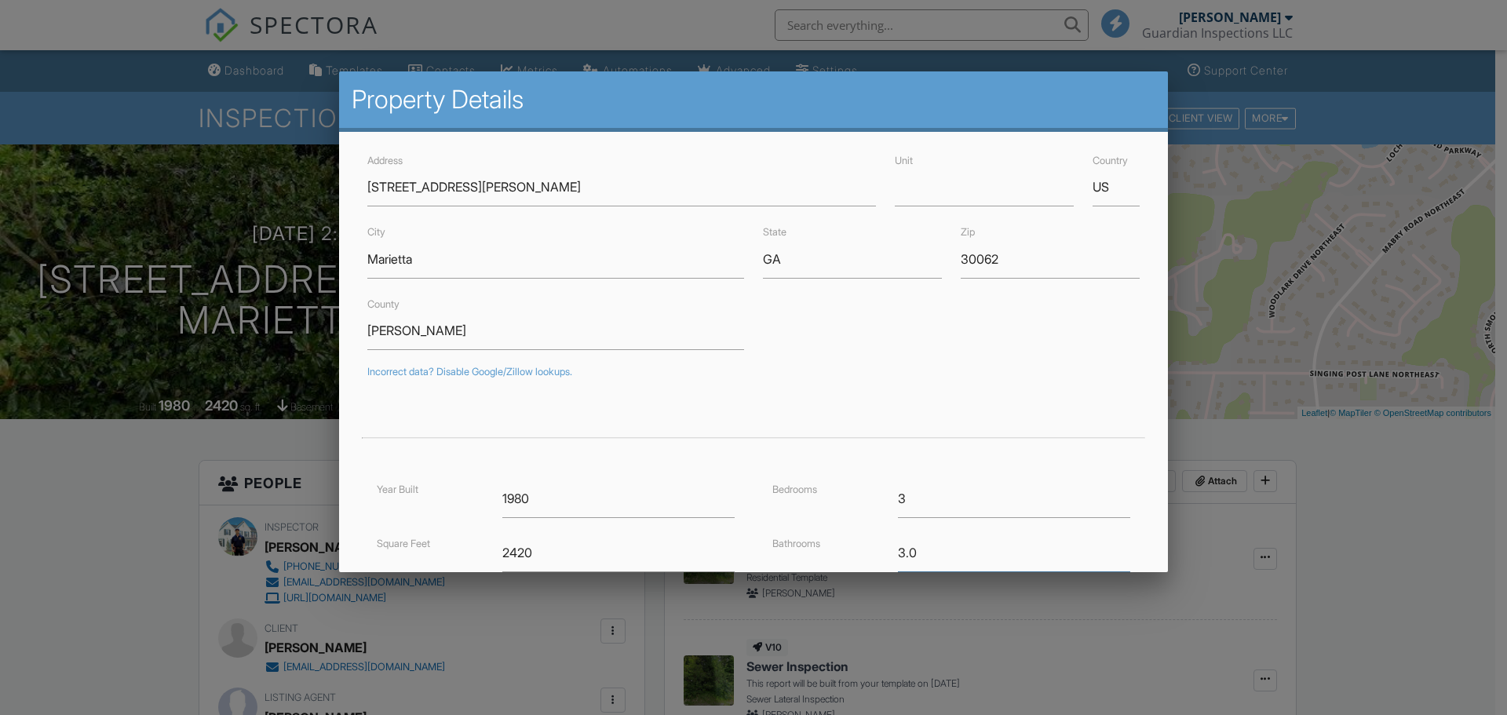
click at [823, 557] on div "Bathrooms 3.0" at bounding box center [951, 553] width 377 height 38
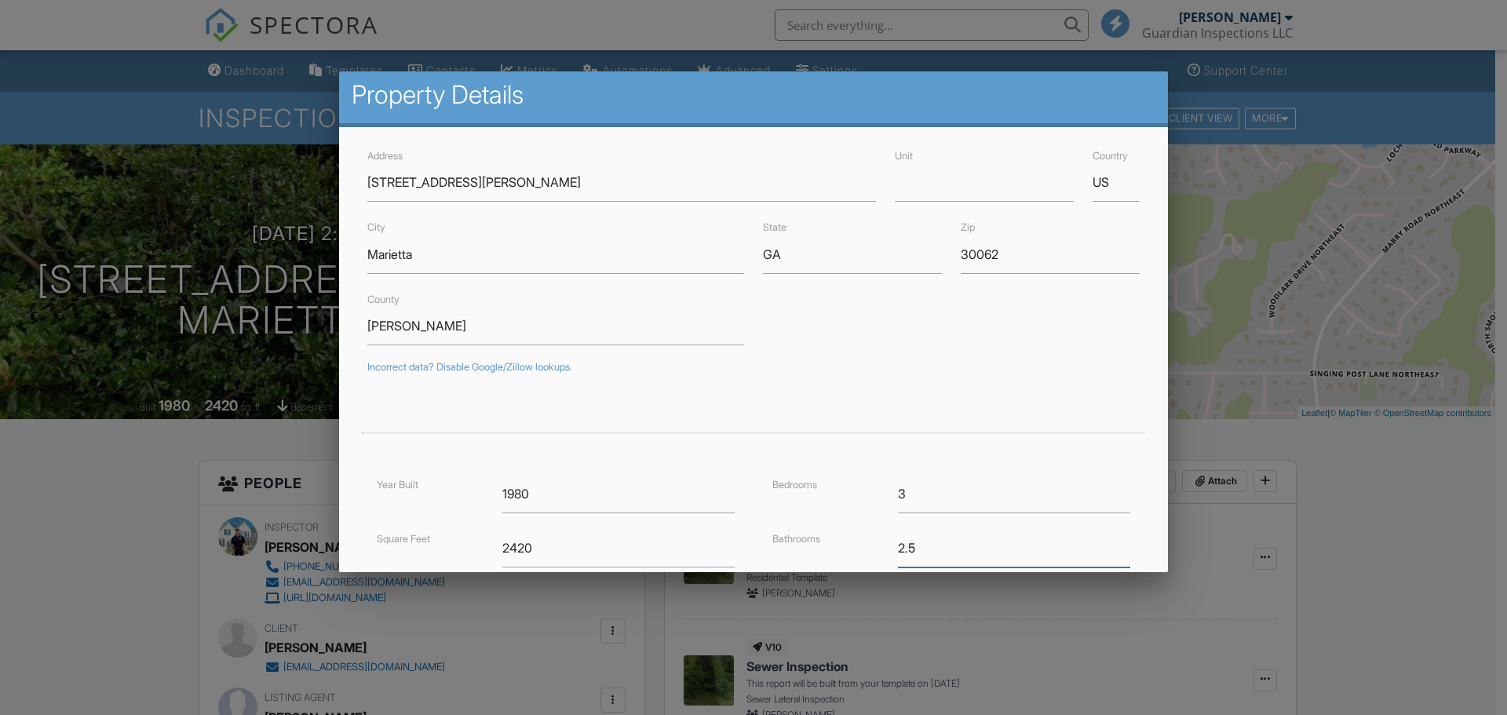
type input "2.5"
click at [825, 352] on form "Address 3645 Lassiter Road Unit Country US City Marietta State GA Zip 30062 Cou…" at bounding box center [753, 481] width 791 height 671
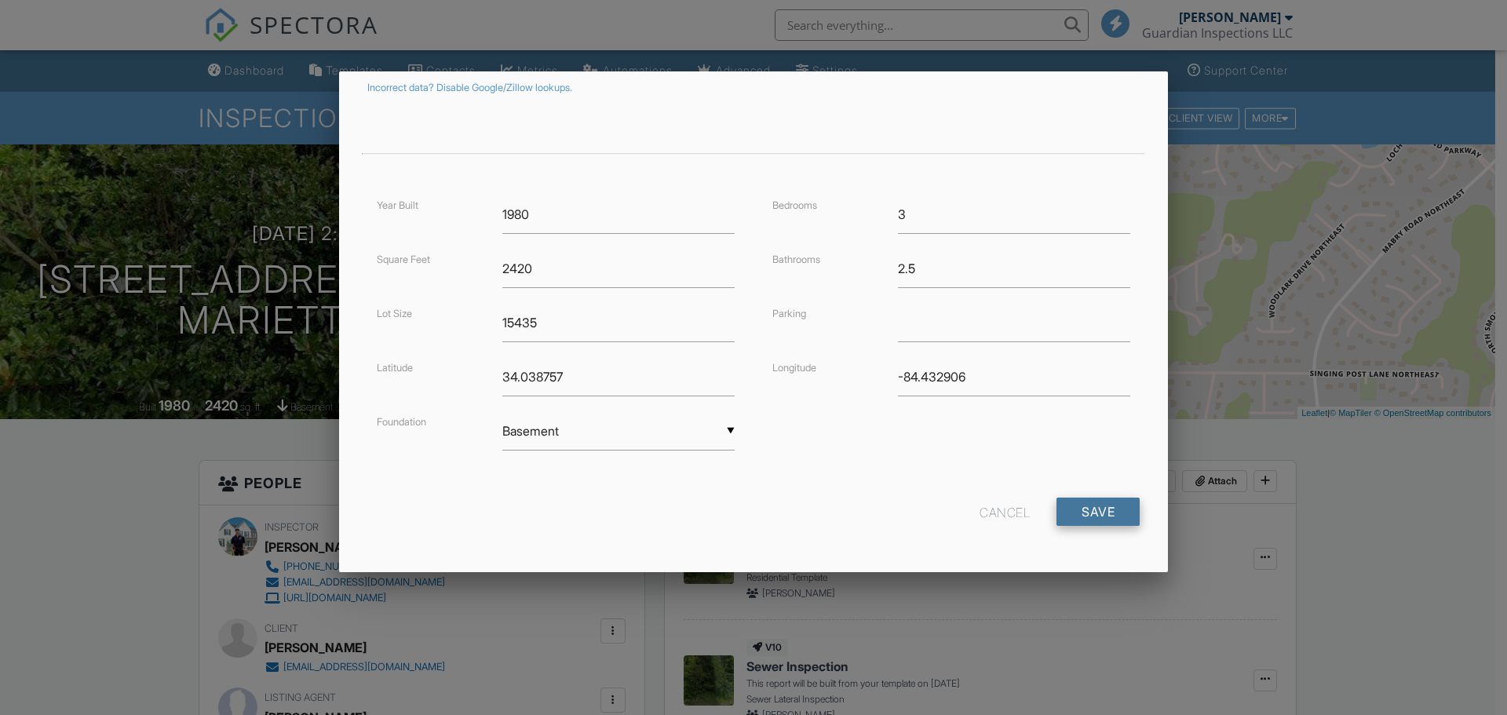
click at [1078, 516] on input "Save" at bounding box center [1097, 511] width 83 height 28
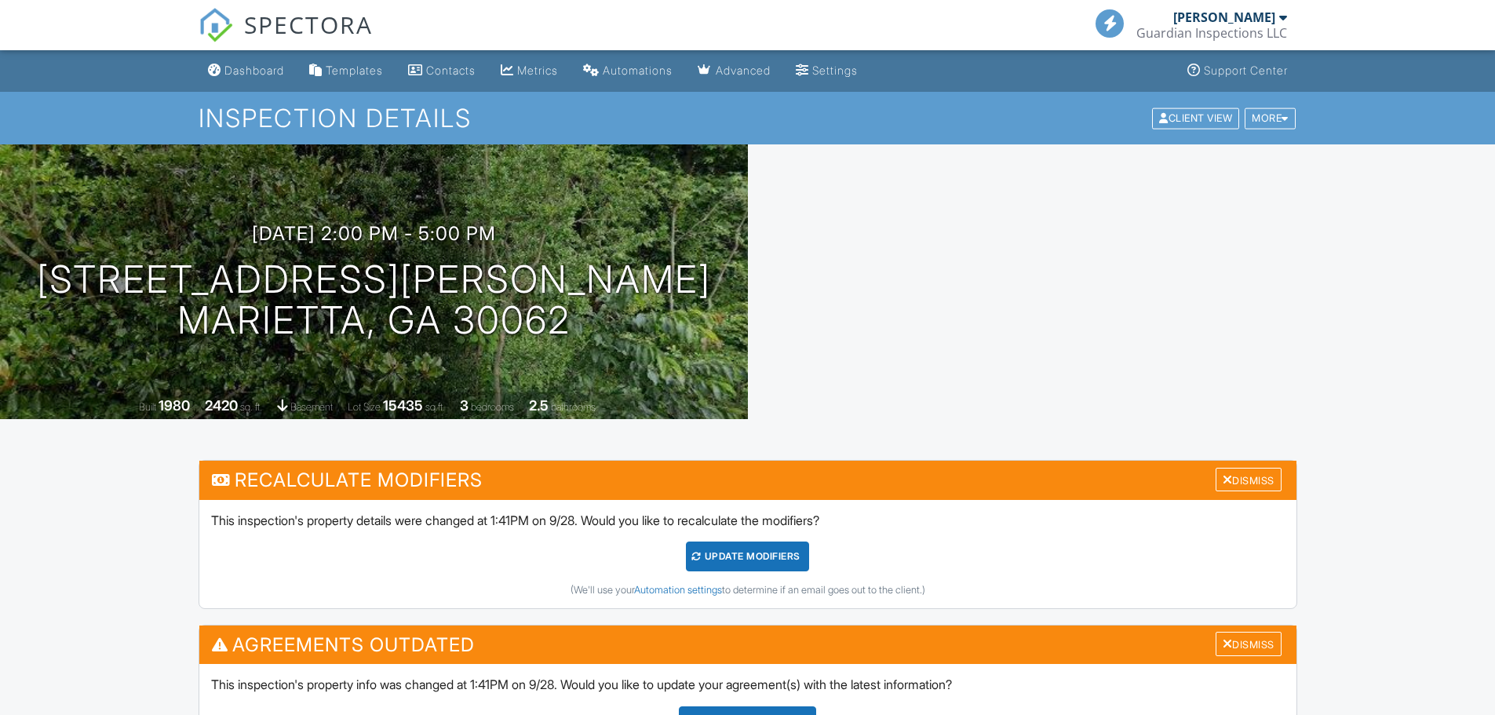
click at [1244, 479] on div "Dismiss" at bounding box center [1248, 480] width 66 height 24
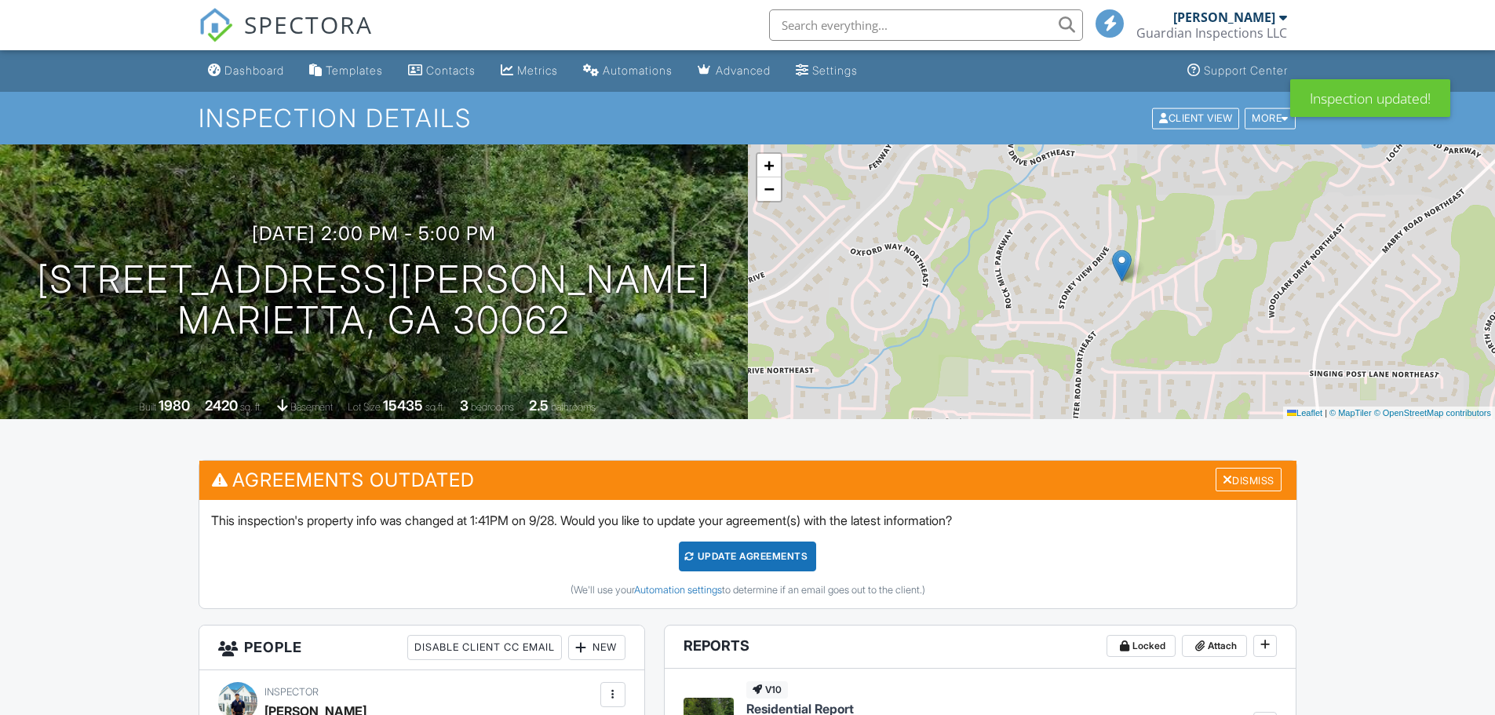
click at [1244, 479] on div "Dismiss" at bounding box center [1248, 480] width 66 height 24
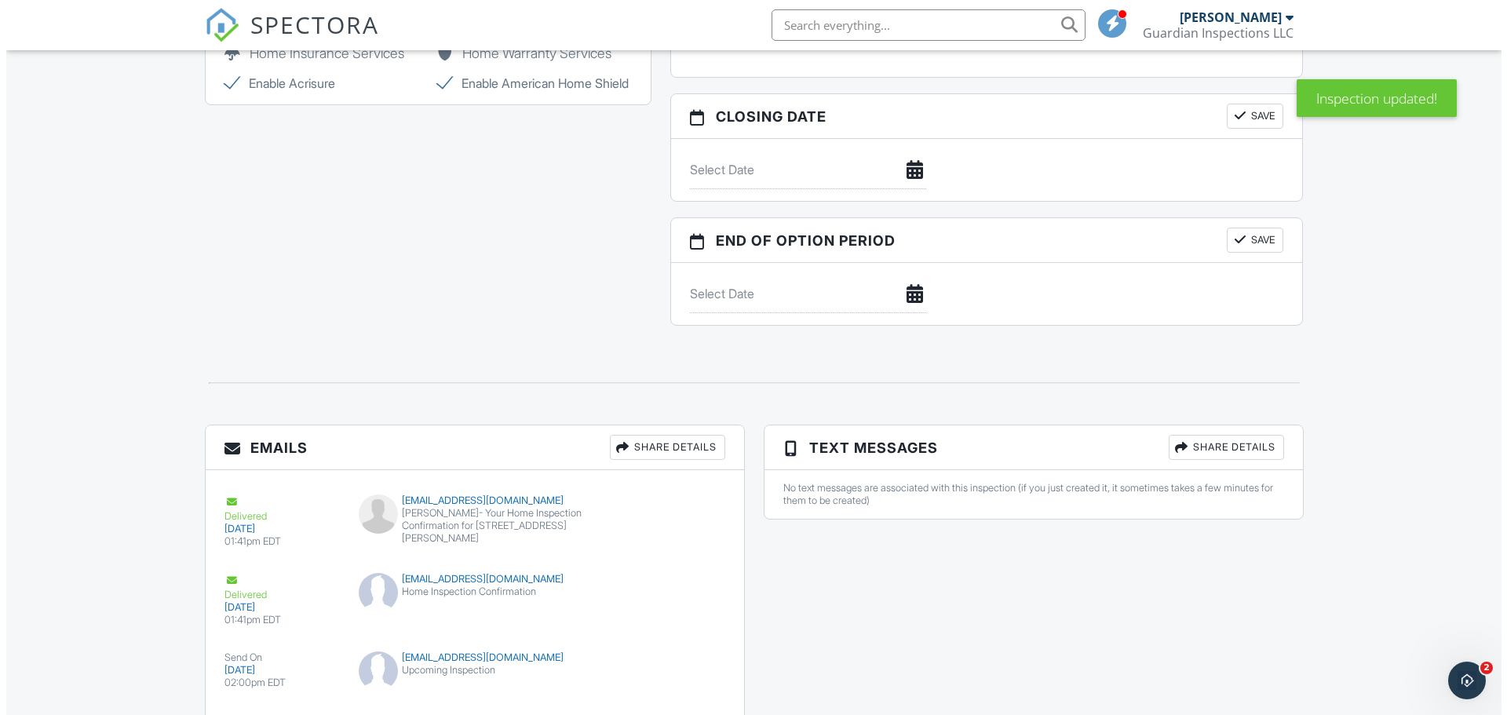
scroll to position [1648, 0]
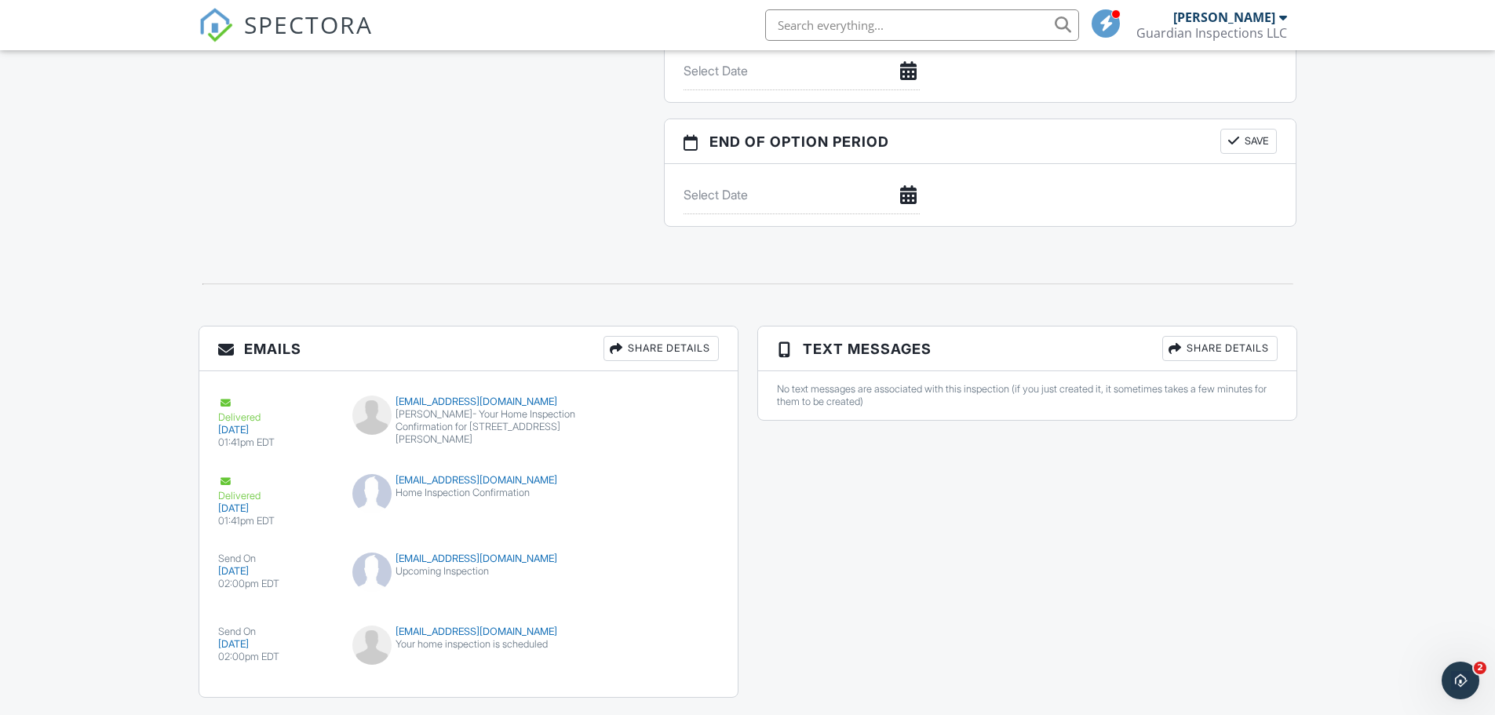
click at [1191, 350] on div "Share Details" at bounding box center [1219, 348] width 115 height 25
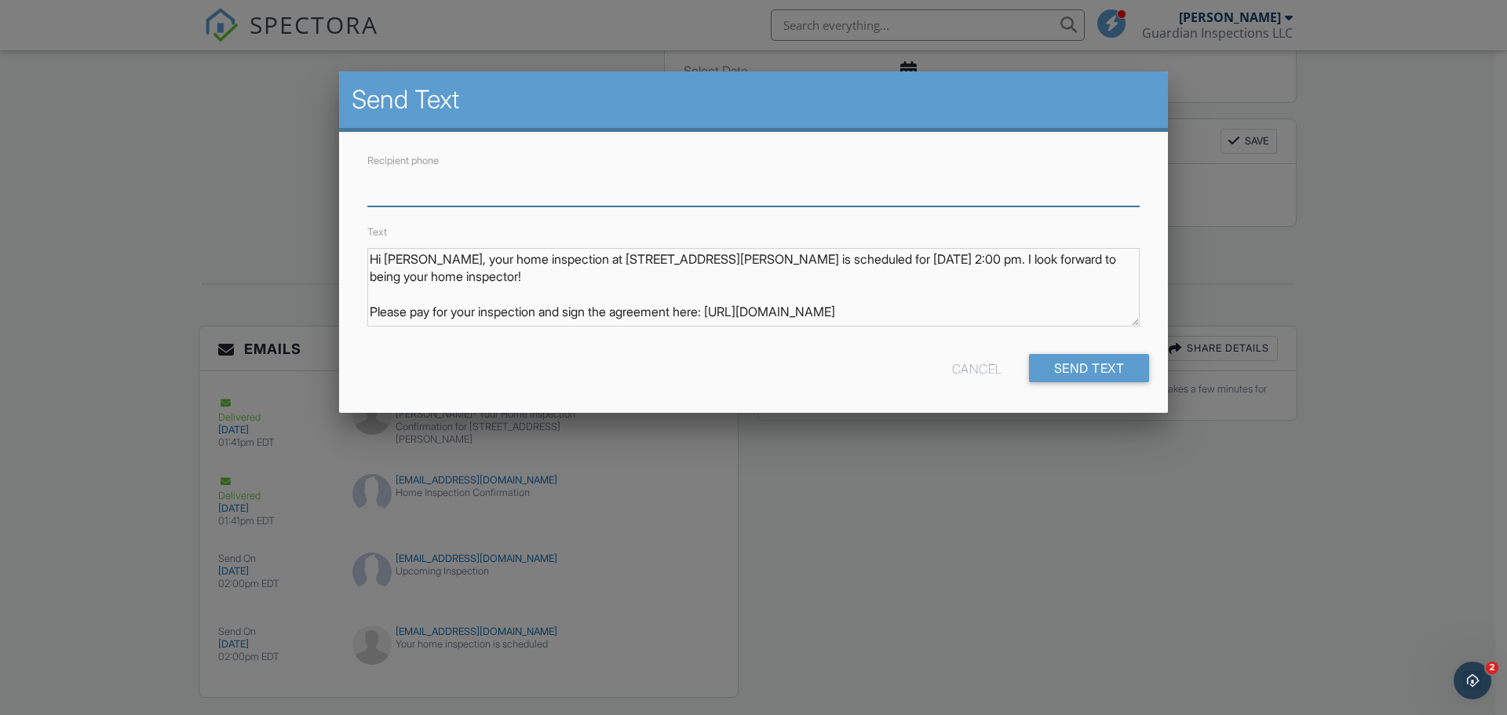
click at [446, 199] on input "Recipient phone" at bounding box center [753, 187] width 772 height 38
type input "7063403366"
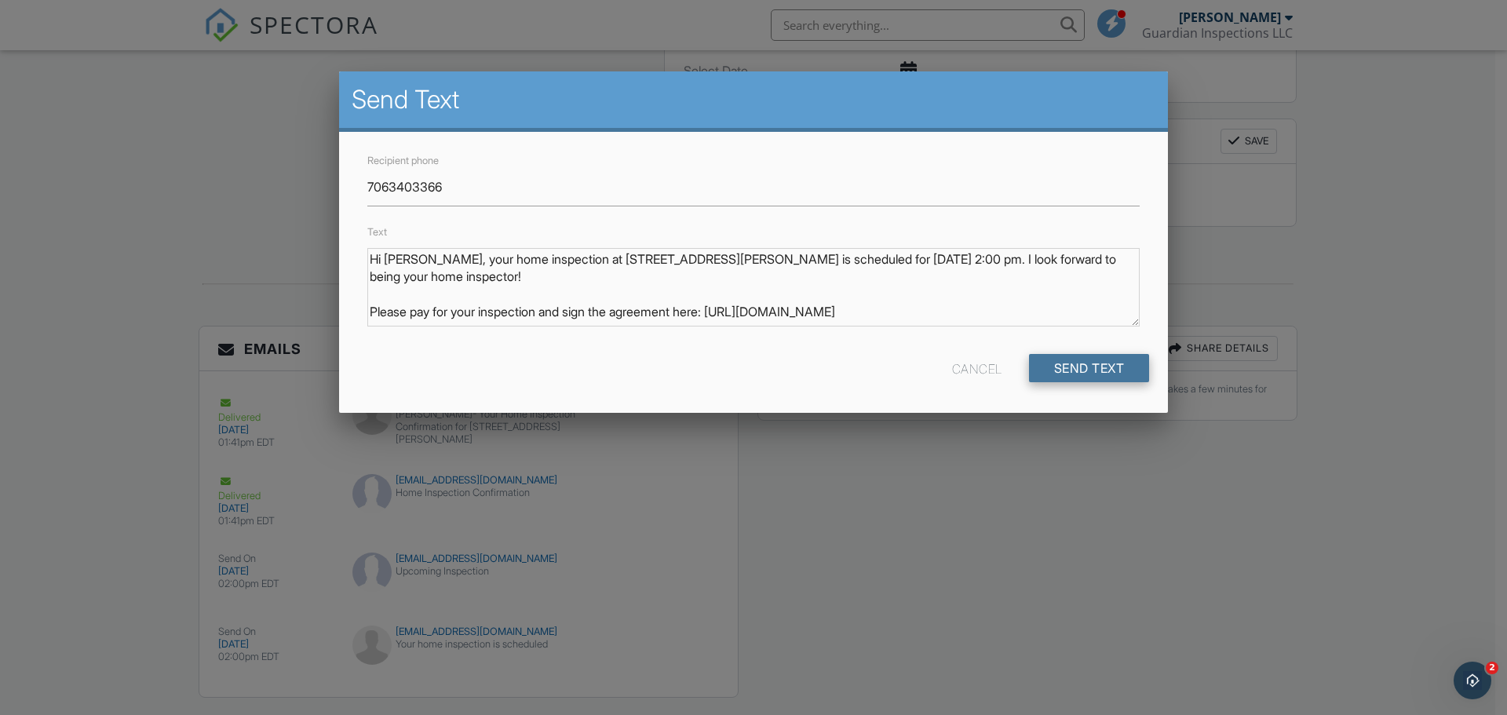
click at [1044, 365] on input "Send Text" at bounding box center [1089, 368] width 121 height 28
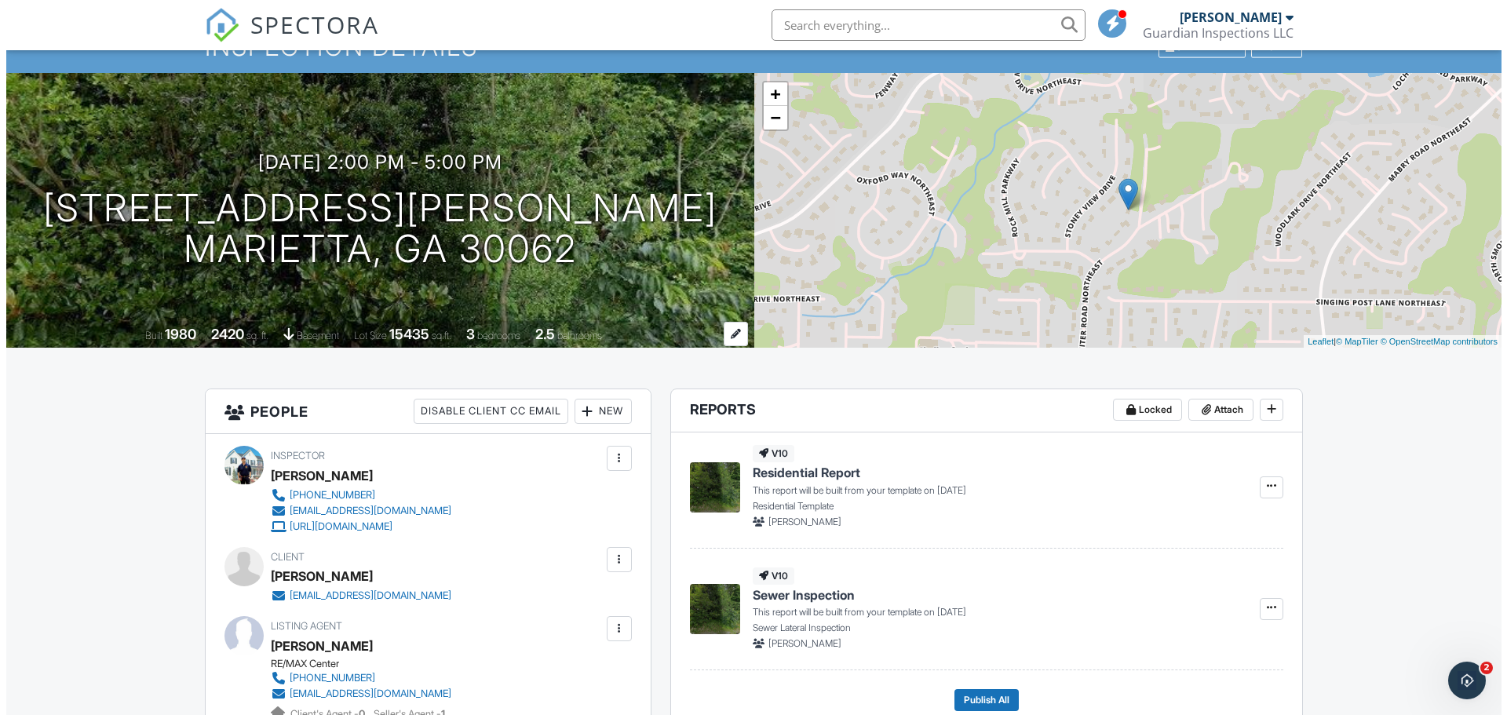
scroll to position [157, 0]
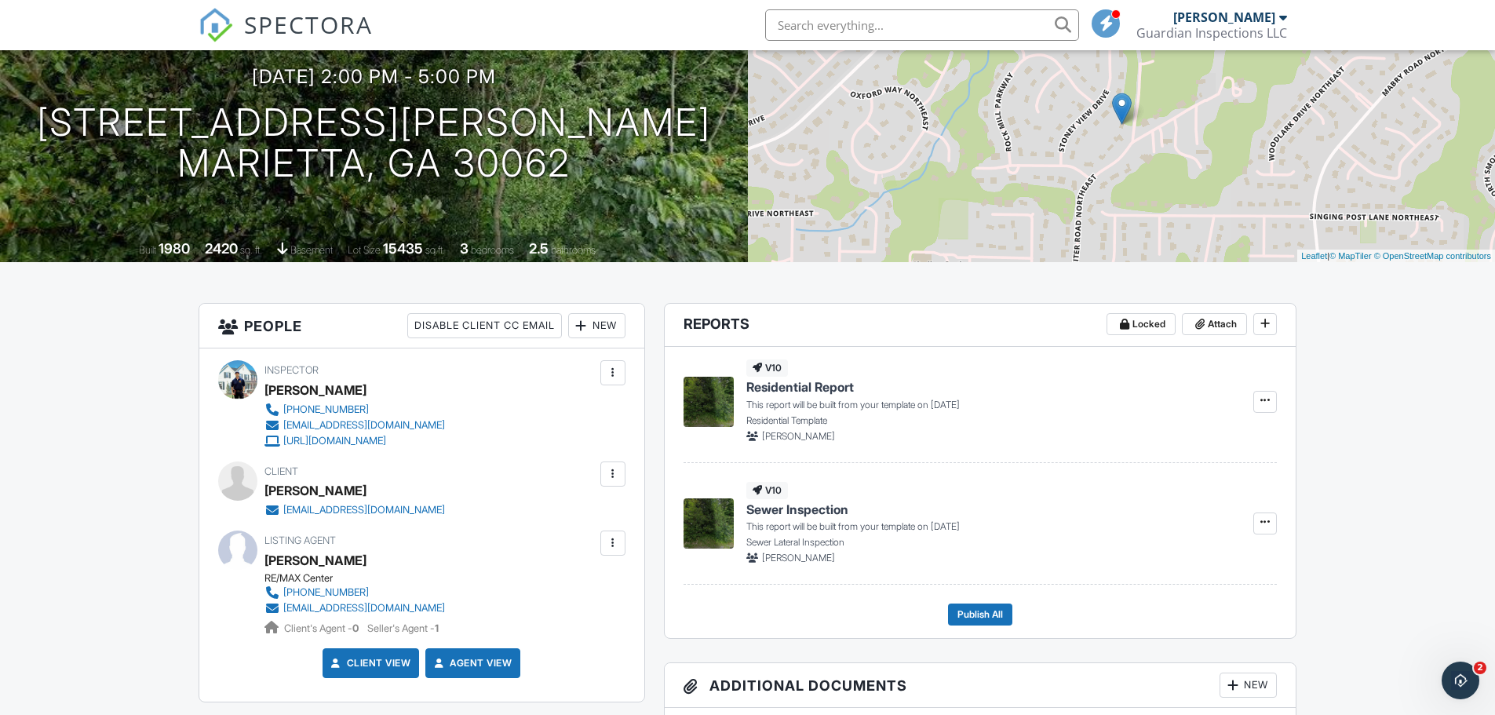
click at [588, 326] on div "New" at bounding box center [596, 325] width 57 height 25
click at [620, 414] on li "Client's Agent" at bounding box center [653, 412] width 155 height 39
